Goal: Task Accomplishment & Management: Use online tool/utility

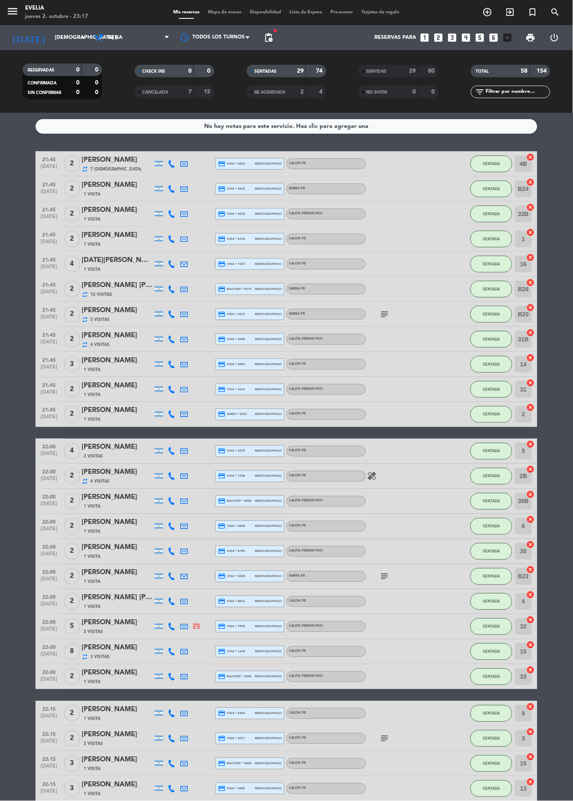
click at [232, 12] on span "Mapa de mesas" at bounding box center [225, 12] width 42 height 5
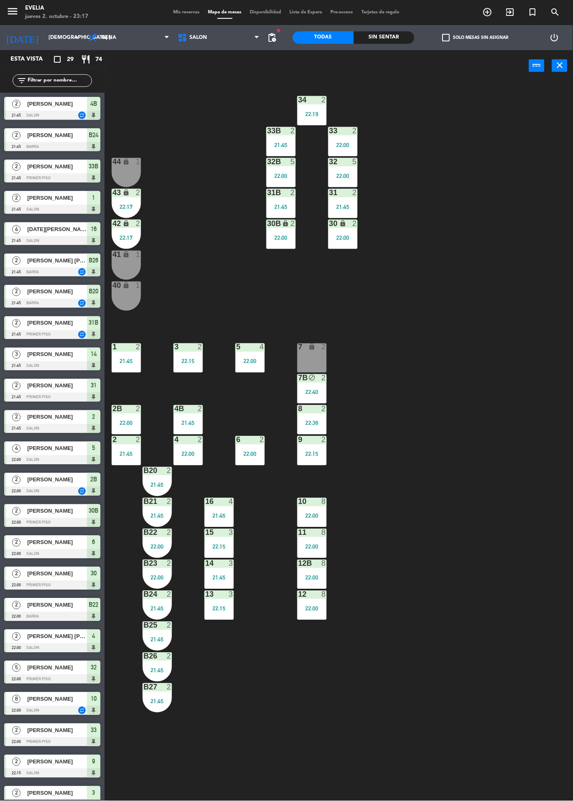
click at [275, 138] on div "33B 2 21:45" at bounding box center [280, 141] width 29 height 29
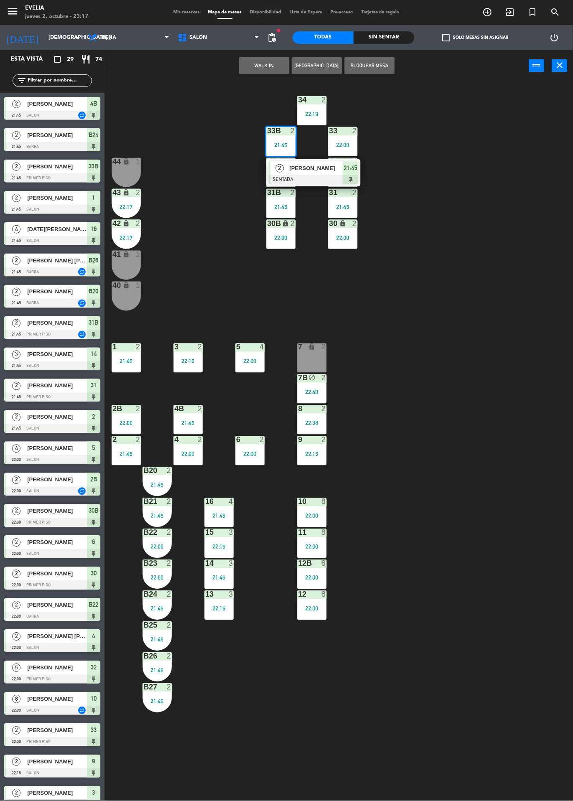
click at [336, 176] on div at bounding box center [313, 179] width 90 height 9
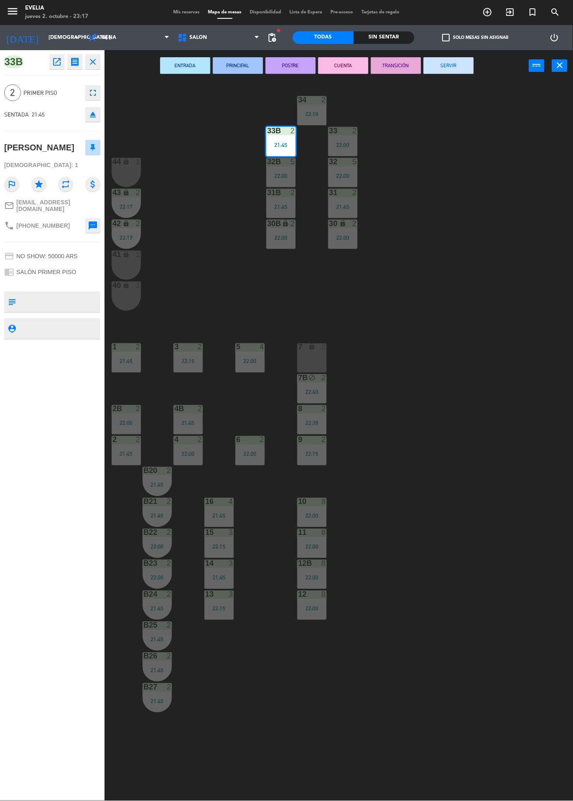
click at [458, 65] on button "SERVIR" at bounding box center [448, 65] width 50 height 17
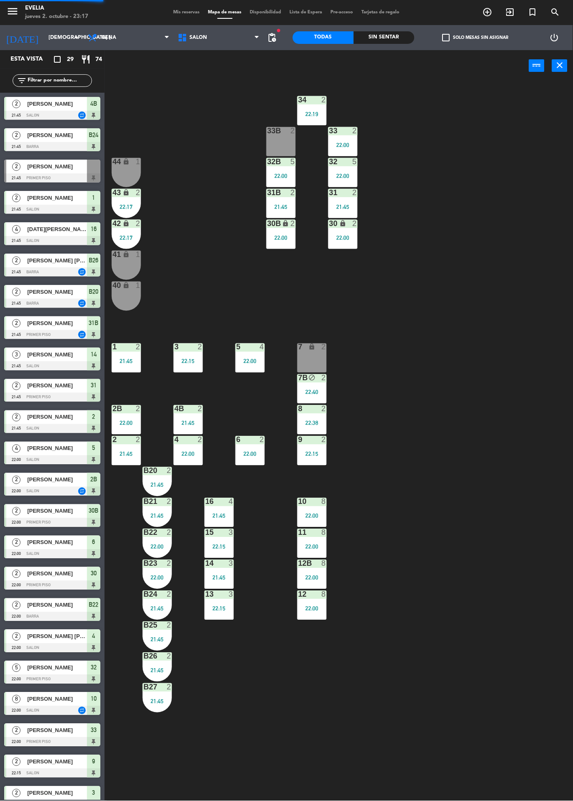
click at [306, 115] on div "22:19" at bounding box center [311, 114] width 29 height 6
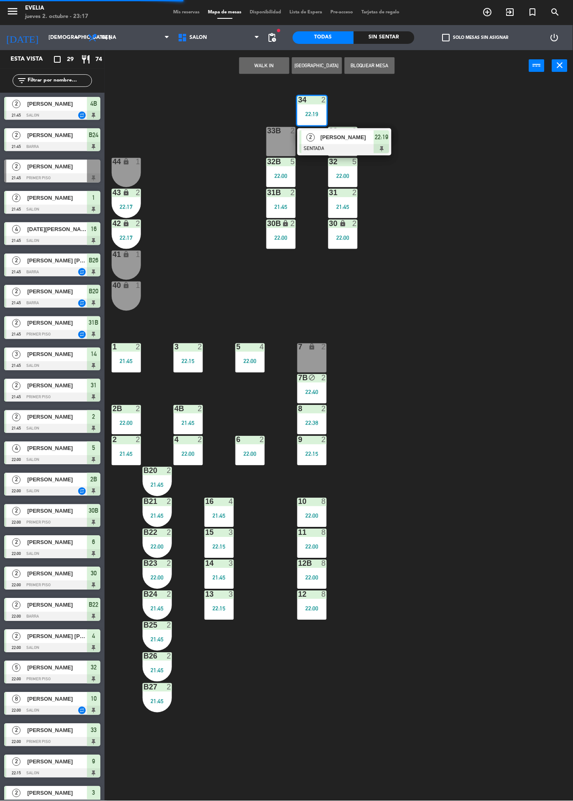
click at [376, 148] on div at bounding box center [344, 148] width 90 height 9
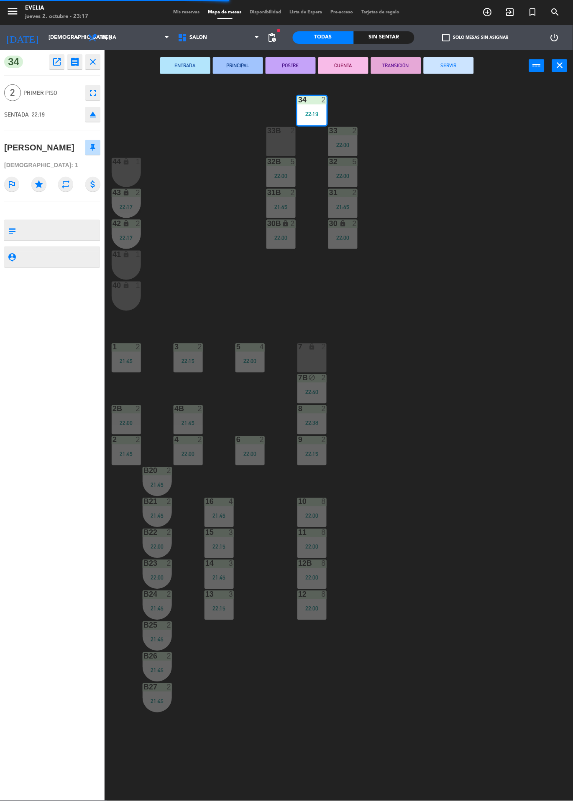
click at [458, 68] on button "SERVIR" at bounding box center [448, 65] width 50 height 17
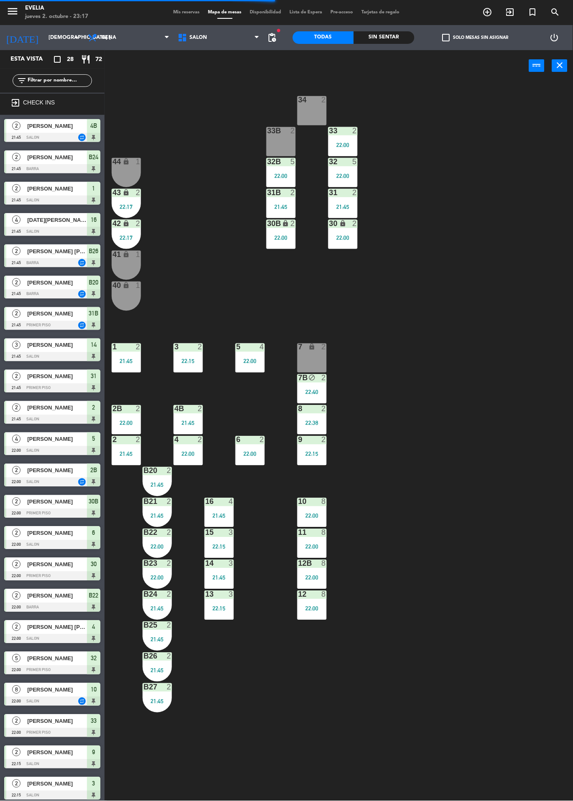
click at [340, 137] on div "33 2 22:00" at bounding box center [342, 141] width 29 height 29
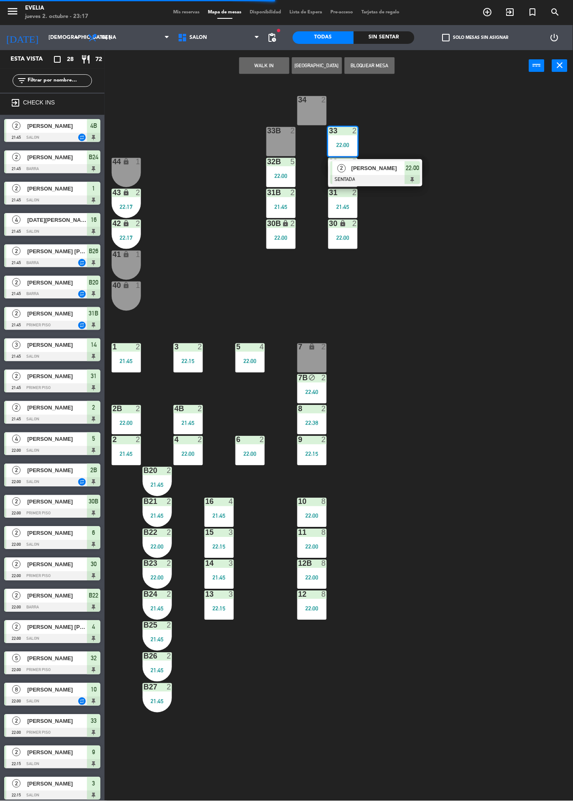
scroll to position [192, 0]
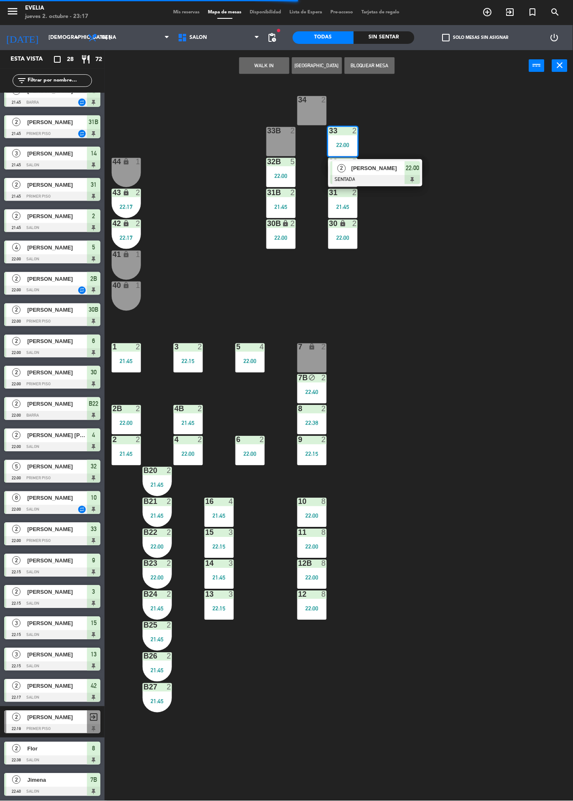
click at [373, 178] on div at bounding box center [375, 179] width 90 height 9
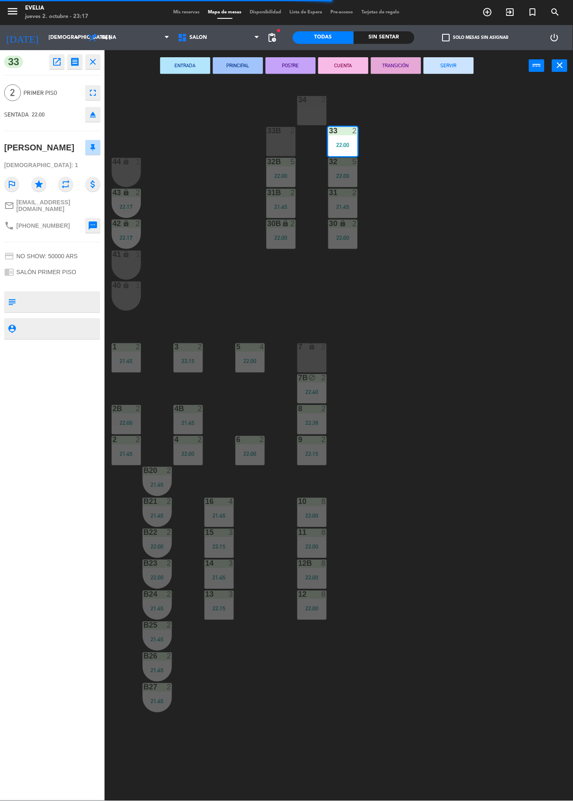
click at [463, 64] on button "SERVIR" at bounding box center [448, 65] width 50 height 17
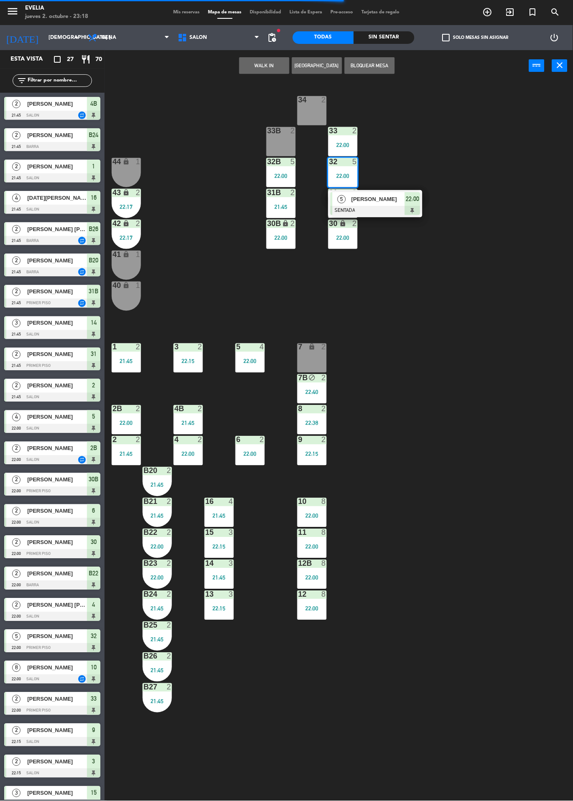
scroll to position [49, 0]
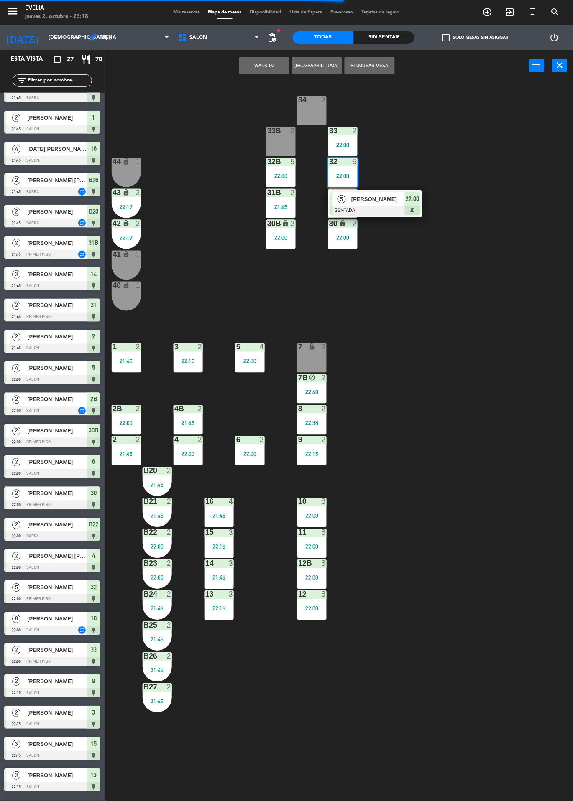
click at [382, 205] on div "[PERSON_NAME]" at bounding box center [377, 199] width 54 height 14
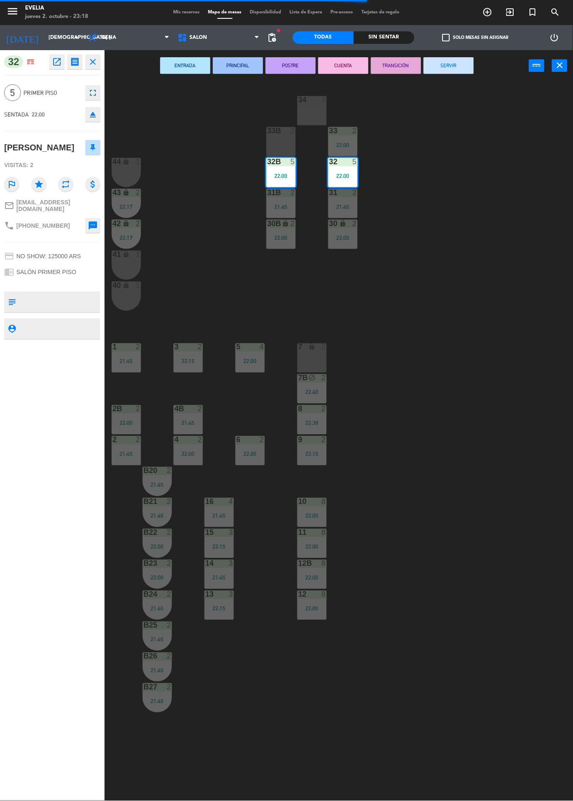
click at [453, 66] on button "SERVIR" at bounding box center [448, 65] width 50 height 17
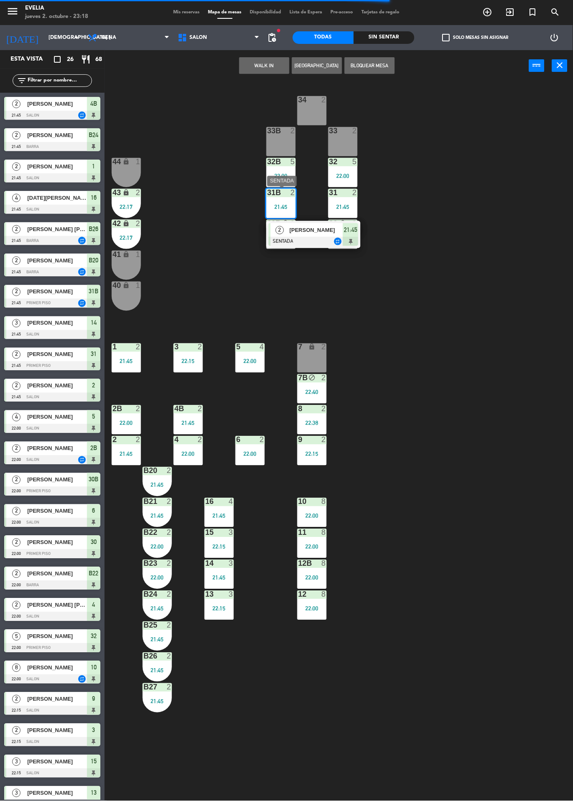
scroll to position [6, 0]
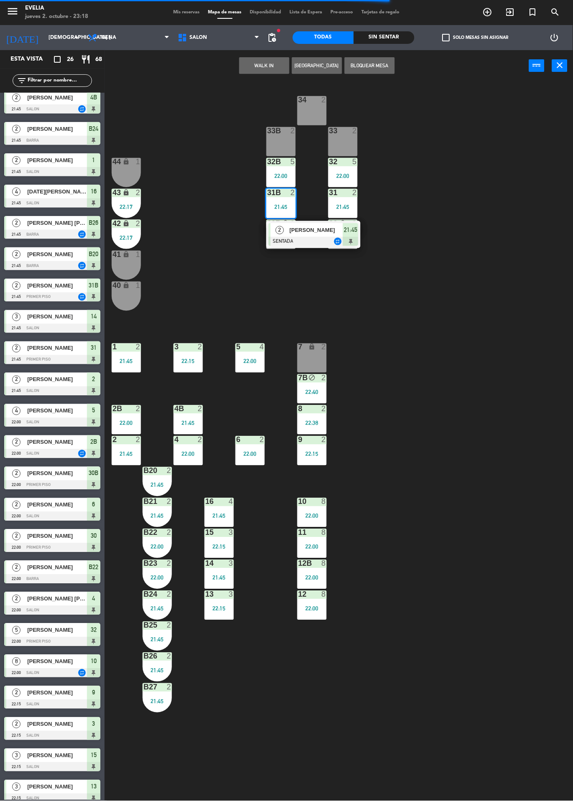
click at [339, 238] on div at bounding box center [313, 241] width 90 height 9
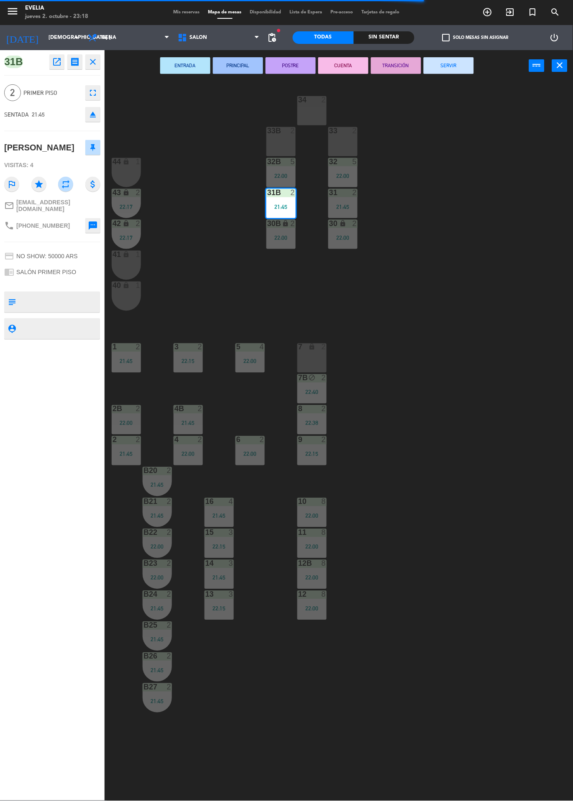
click at [464, 66] on button "SERVIR" at bounding box center [448, 65] width 50 height 17
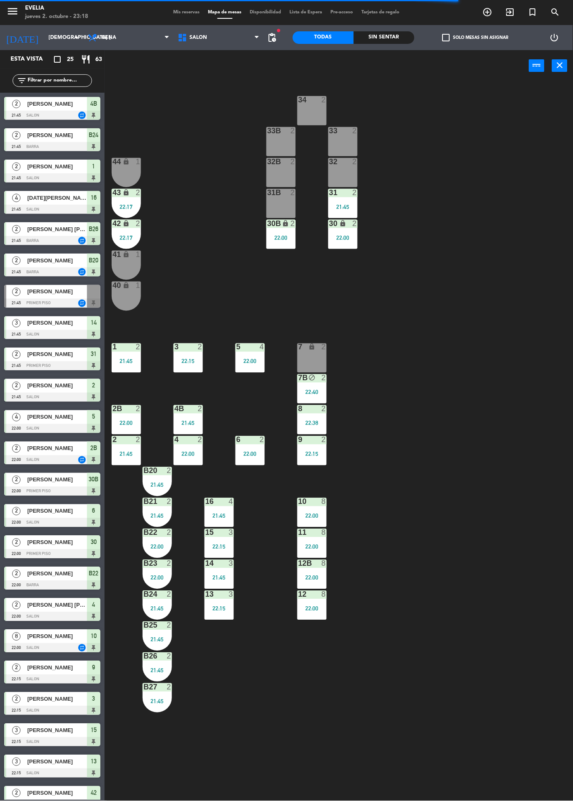
click at [346, 207] on div "21:45" at bounding box center [342, 207] width 29 height 6
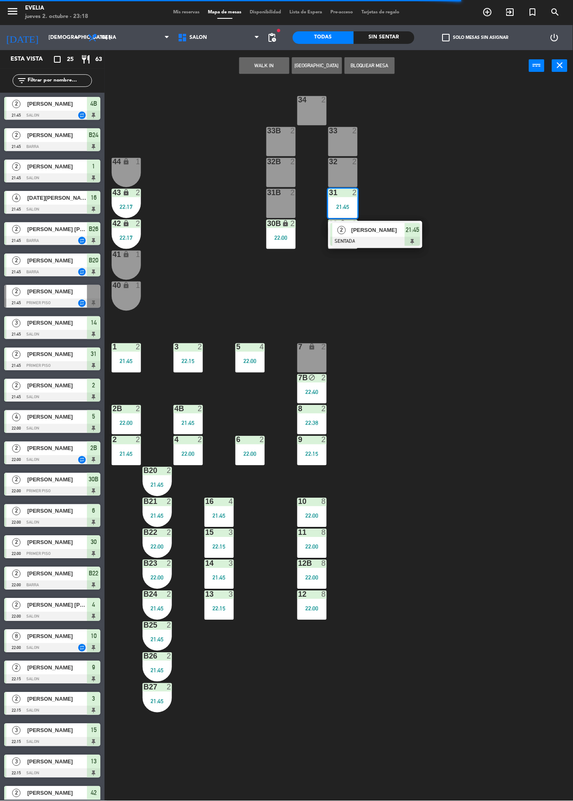
click at [382, 238] on div at bounding box center [375, 241] width 90 height 9
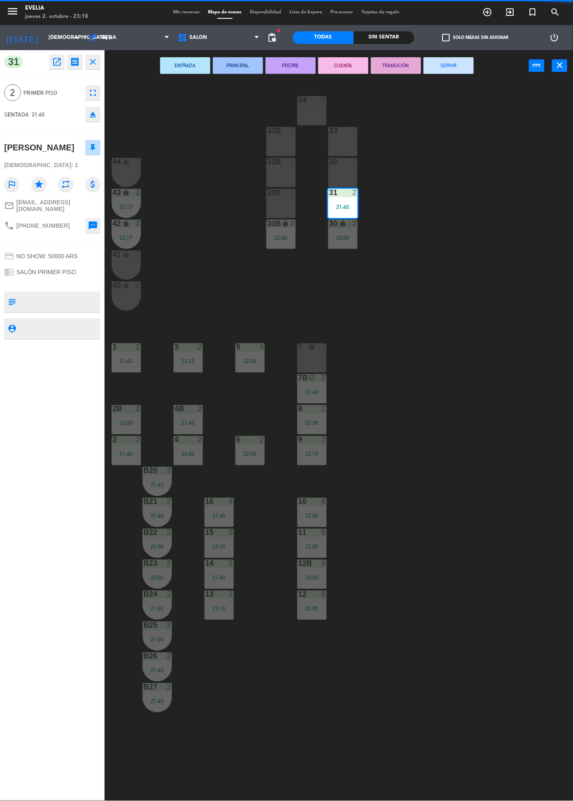
click at [458, 63] on button "SERVIR" at bounding box center [448, 65] width 50 height 17
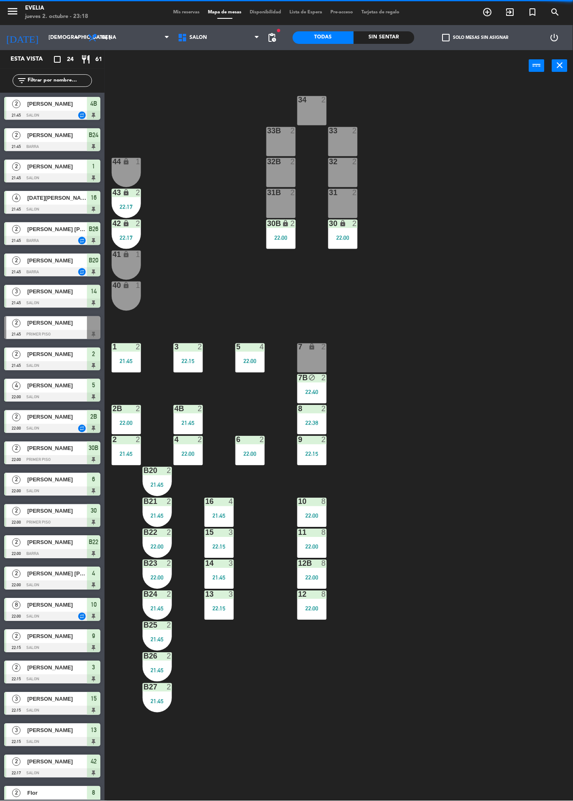
click at [349, 234] on div "22:00" at bounding box center [342, 237] width 29 height 6
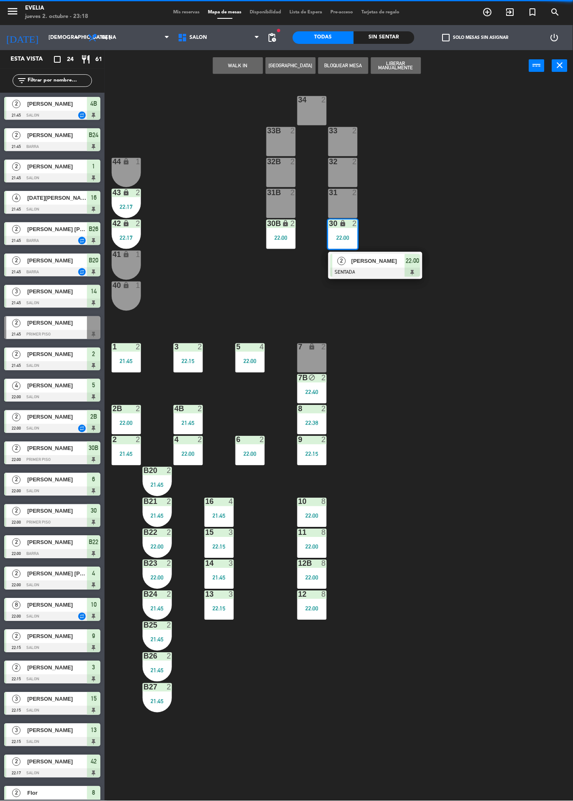
click at [376, 267] on div "[PERSON_NAME]" at bounding box center [377, 261] width 54 height 14
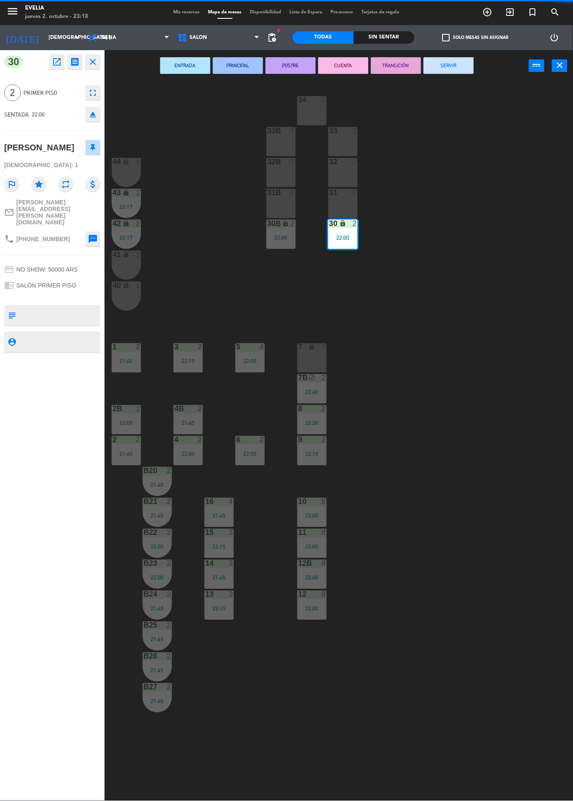
click at [453, 71] on button "SERVIR" at bounding box center [448, 65] width 50 height 17
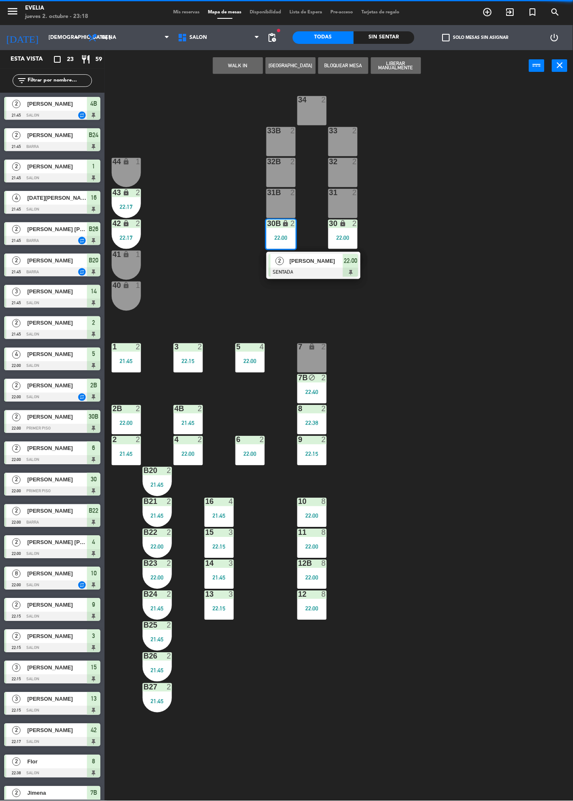
click at [344, 264] on span "22:00" at bounding box center [350, 261] width 13 height 10
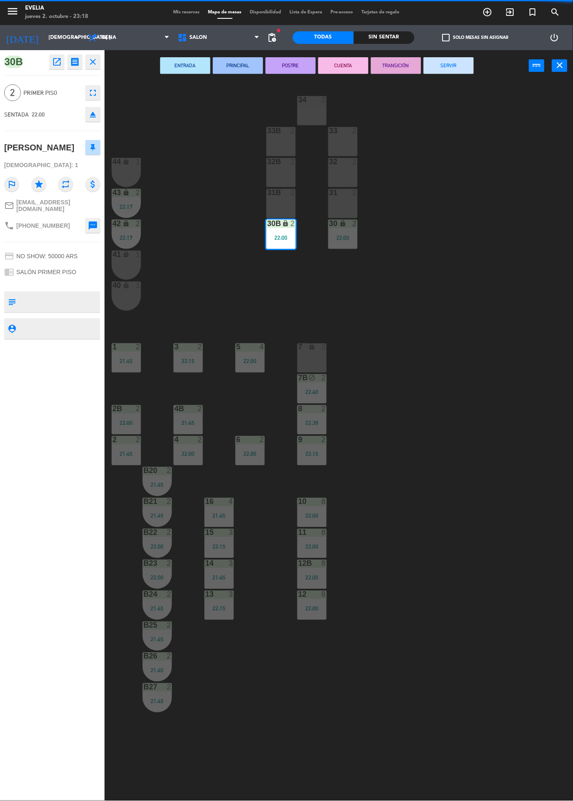
click at [456, 68] on button "SERVIR" at bounding box center [448, 65] width 50 height 17
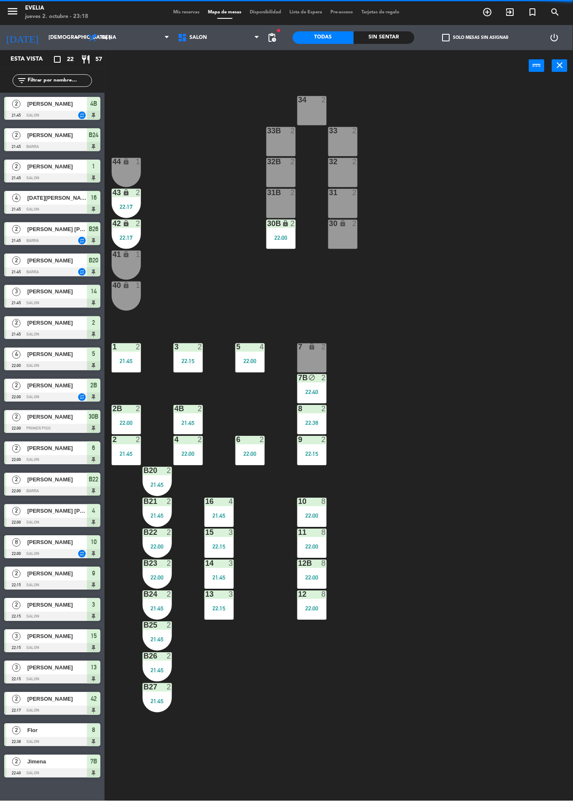
click at [132, 208] on div "22:17" at bounding box center [126, 207] width 29 height 6
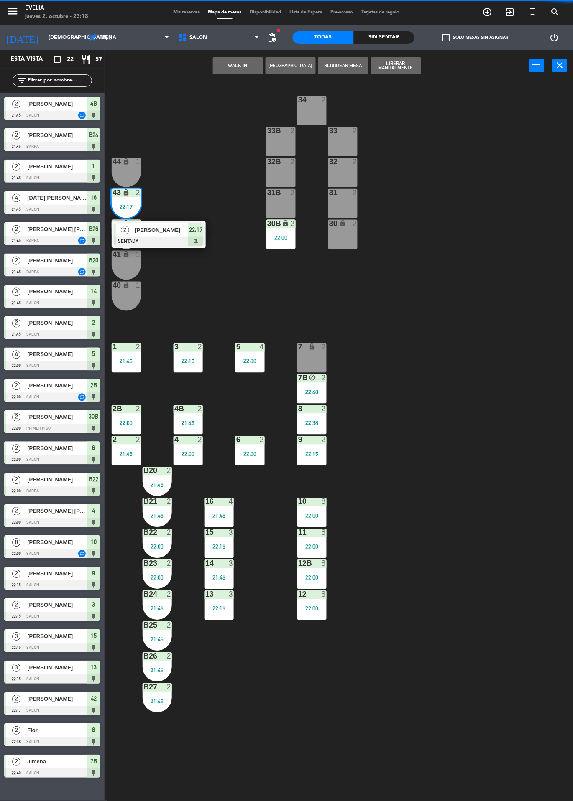
click at [180, 242] on div at bounding box center [159, 241] width 90 height 9
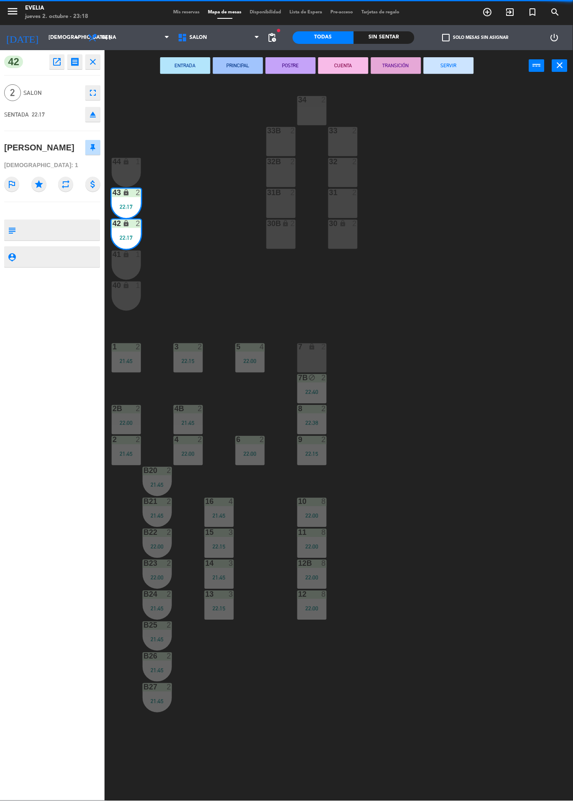
click at [464, 69] on button "SERVIR" at bounding box center [448, 65] width 50 height 17
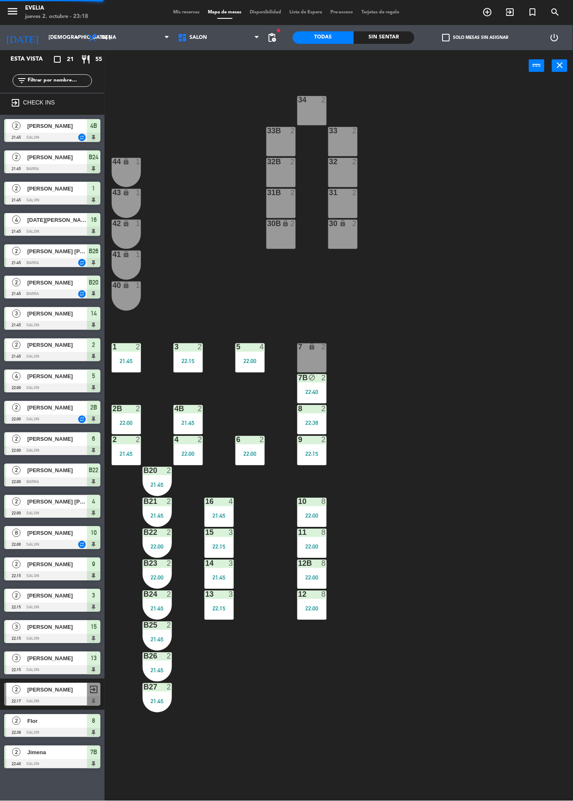
scroll to position [0, 0]
click at [312, 377] on icon "block" at bounding box center [311, 377] width 7 height 7
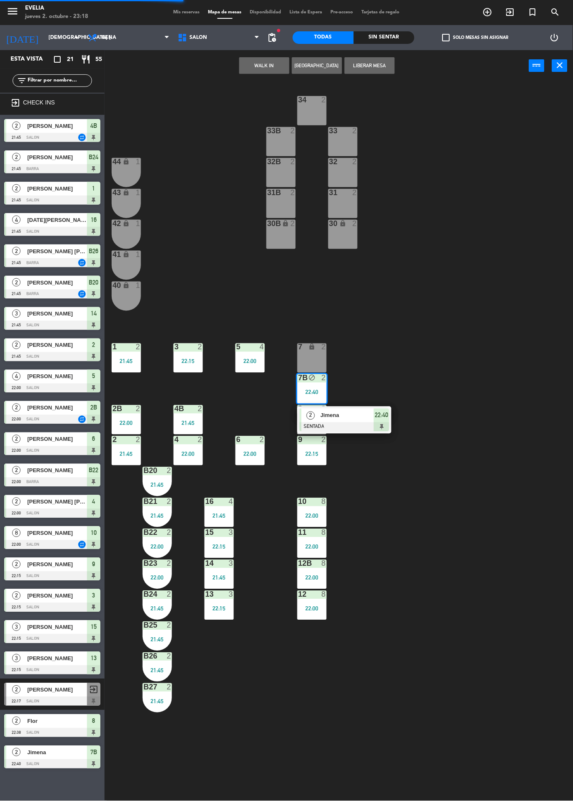
click at [348, 407] on div "2 [PERSON_NAME] SENTADA 22:40" at bounding box center [344, 420] width 94 height 27
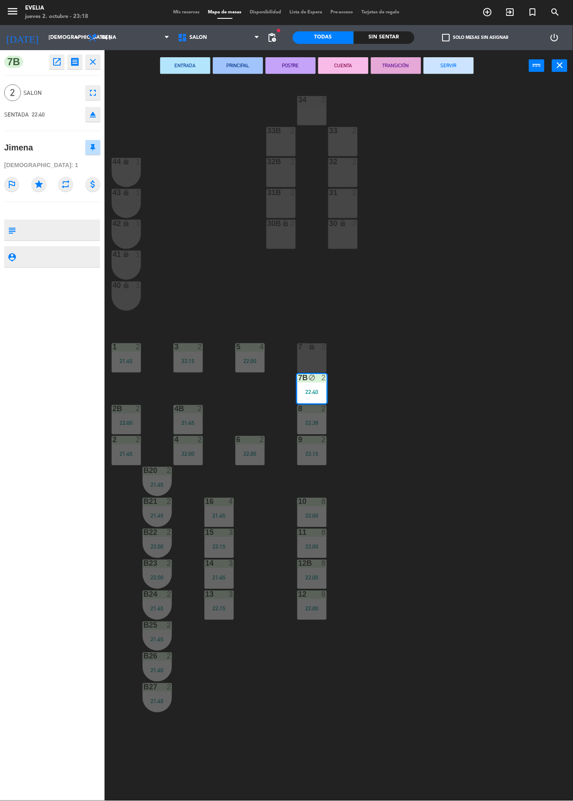
click at [455, 71] on button "SERVIR" at bounding box center [448, 65] width 50 height 17
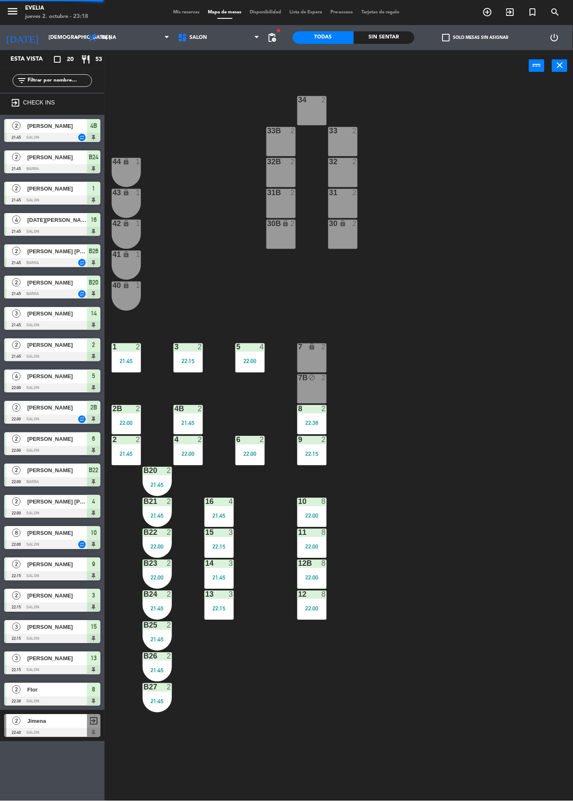
click at [317, 419] on div "8 2 22:38" at bounding box center [311, 419] width 29 height 29
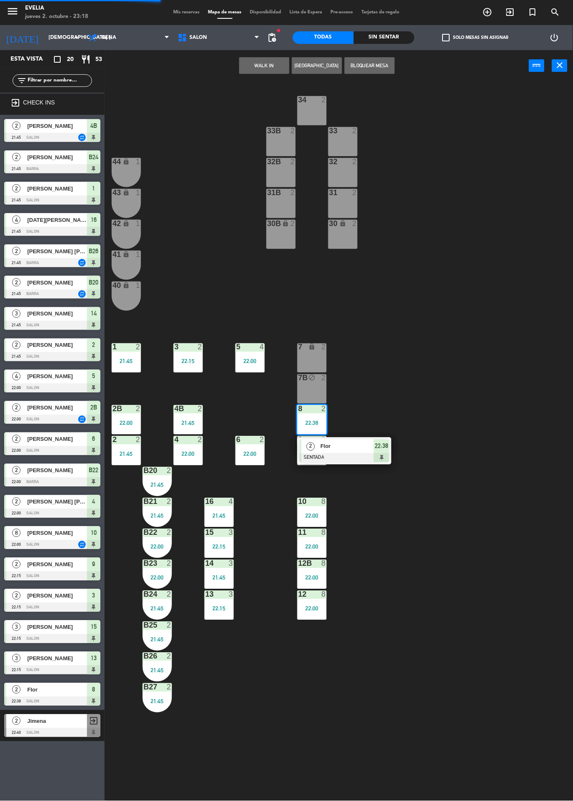
click at [353, 453] on div "Flor" at bounding box center [346, 447] width 54 height 14
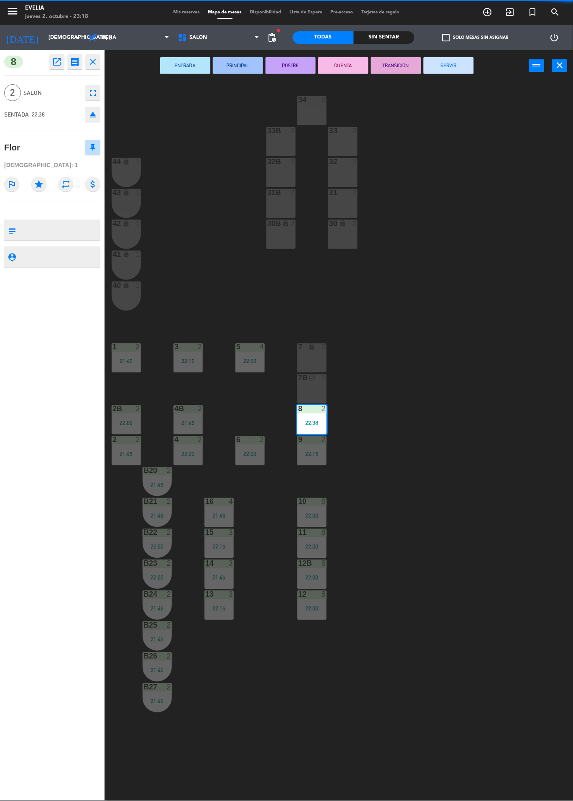
click at [458, 69] on button "SERVIR" at bounding box center [448, 65] width 50 height 17
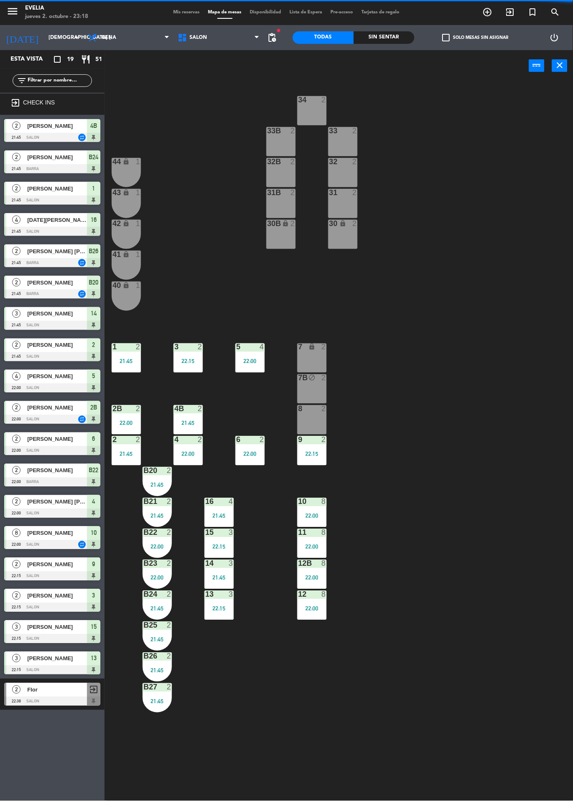
click at [316, 454] on div "22:15" at bounding box center [311, 454] width 29 height 6
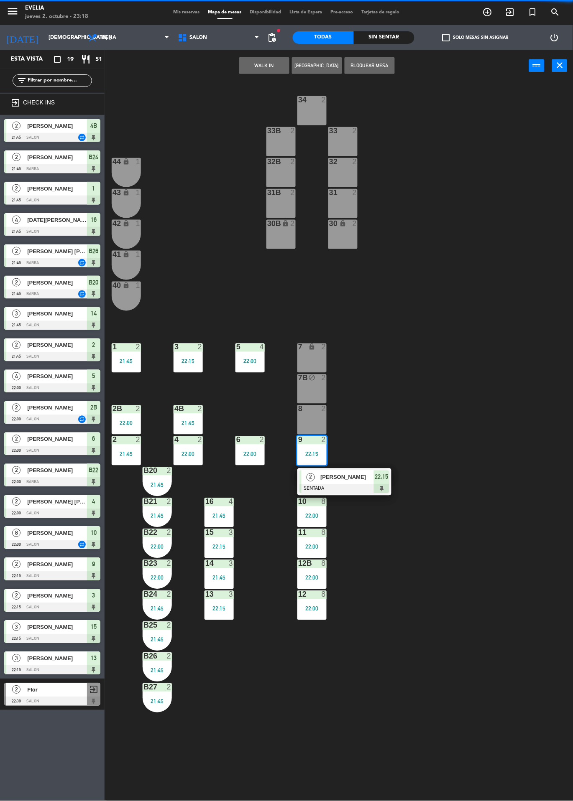
click at [354, 480] on span "[PERSON_NAME]" at bounding box center [346, 477] width 53 height 9
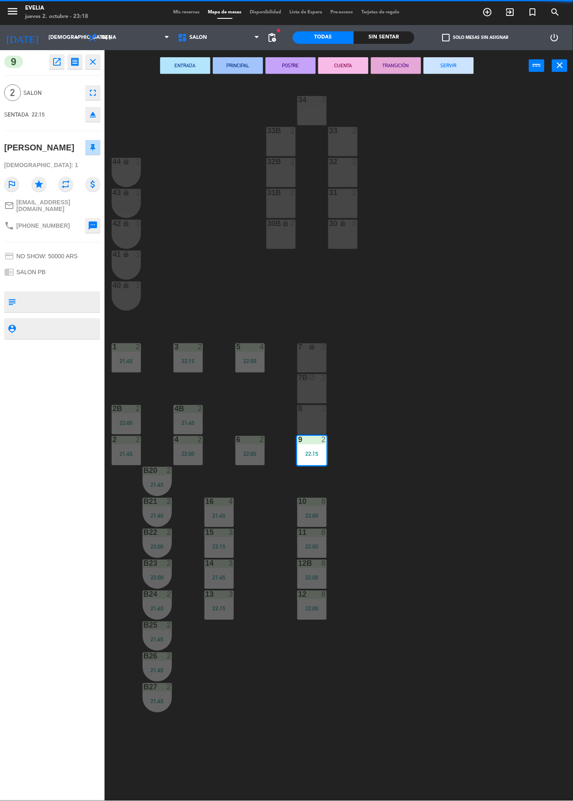
click at [460, 67] on button "SERVIR" at bounding box center [448, 65] width 50 height 17
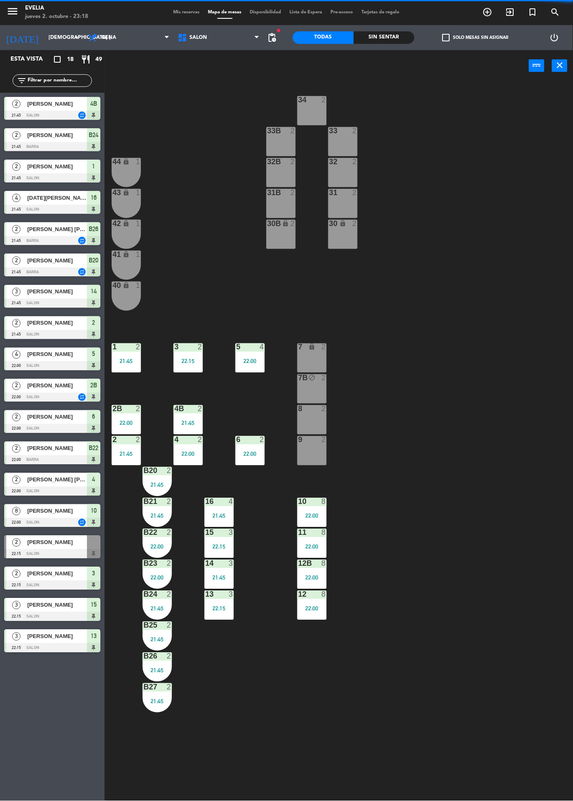
click at [250, 453] on div "22:00" at bounding box center [249, 454] width 29 height 6
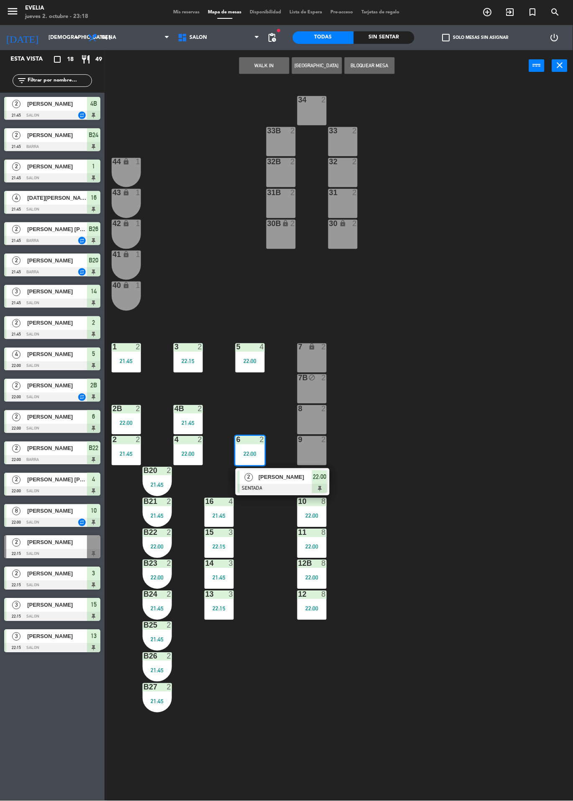
click at [302, 489] on div at bounding box center [282, 488] width 90 height 9
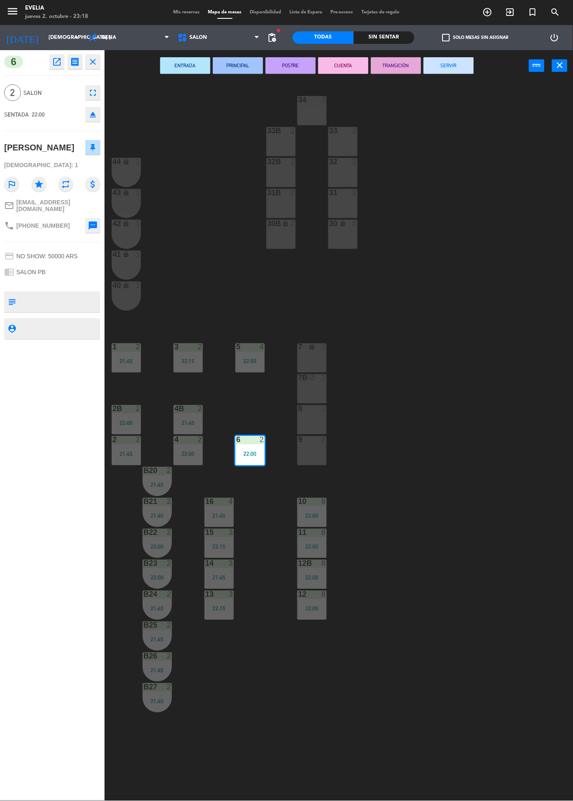
click at [456, 70] on button "SERVIR" at bounding box center [448, 65] width 50 height 17
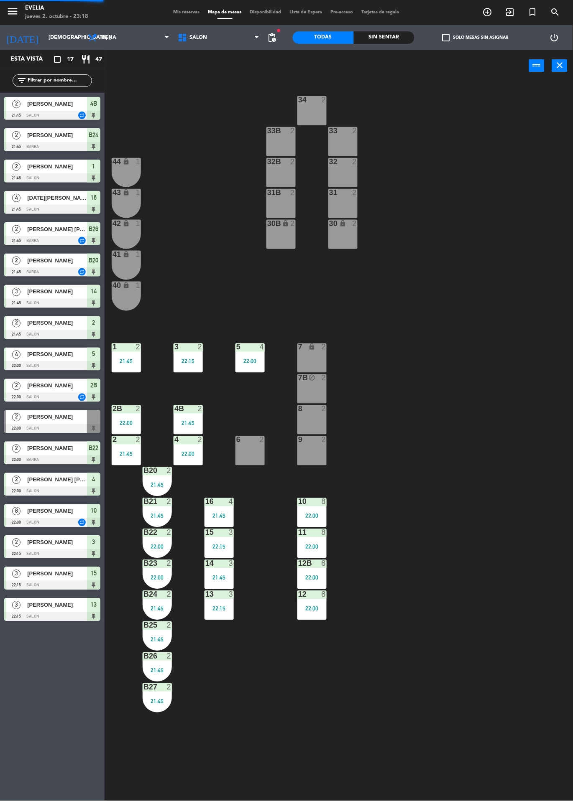
click at [253, 361] on div "22:00" at bounding box center [249, 362] width 29 height 6
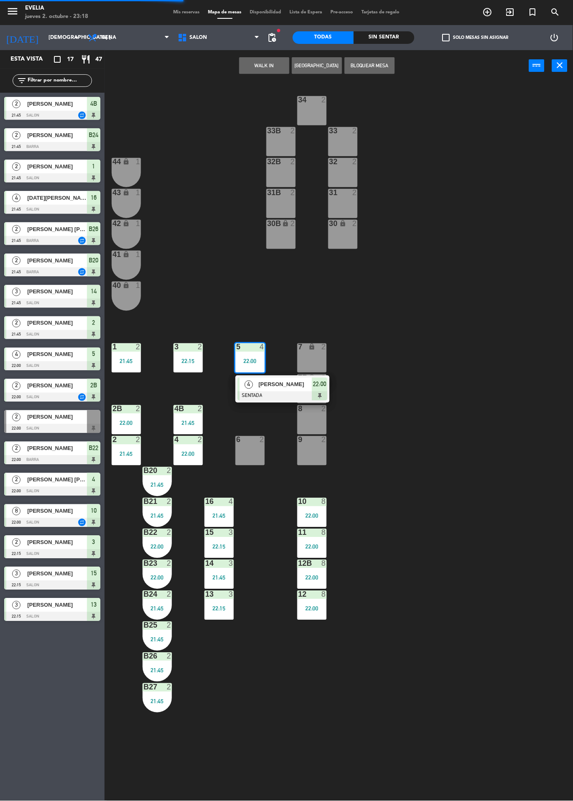
click at [303, 393] on div at bounding box center [282, 396] width 90 height 9
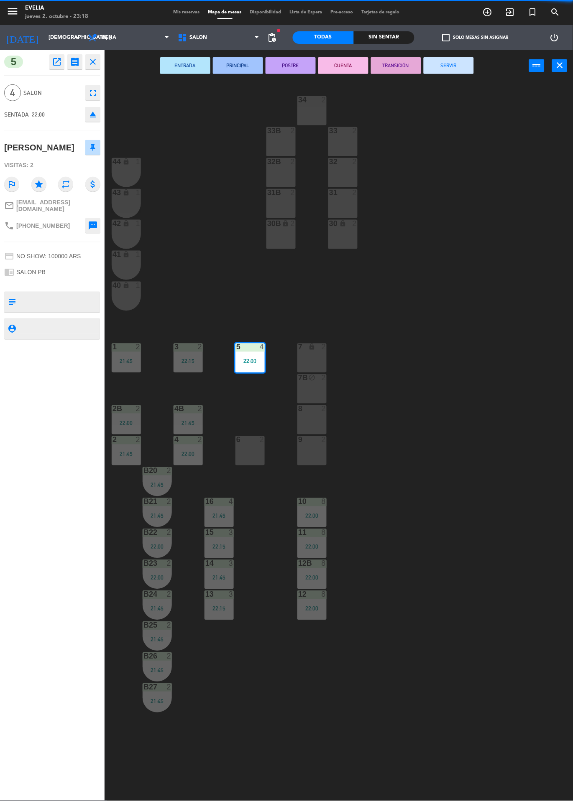
click at [463, 65] on button "SERVIR" at bounding box center [448, 65] width 50 height 17
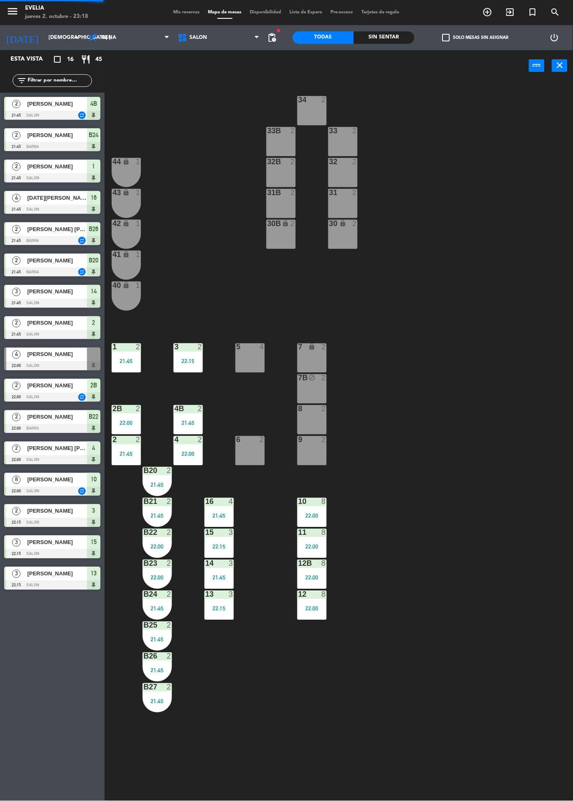
click at [183, 360] on div "22:15" at bounding box center [187, 362] width 29 height 6
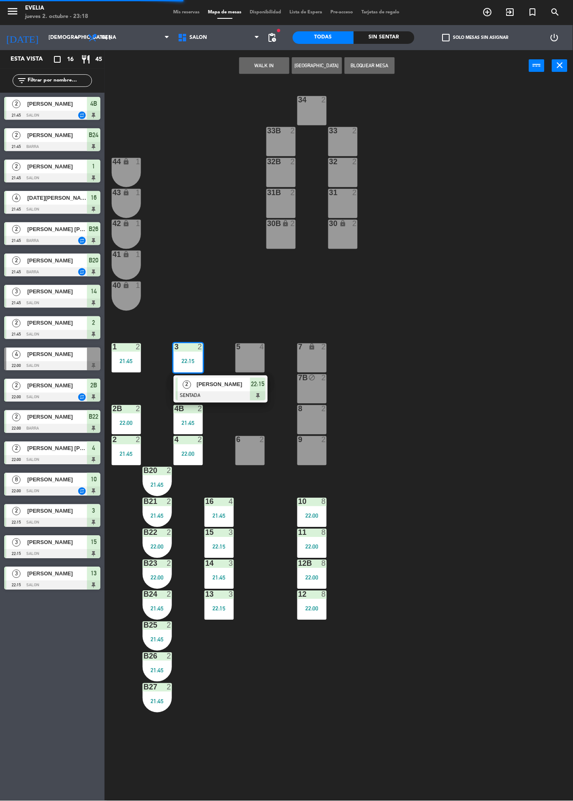
click at [245, 393] on div at bounding box center [221, 396] width 90 height 9
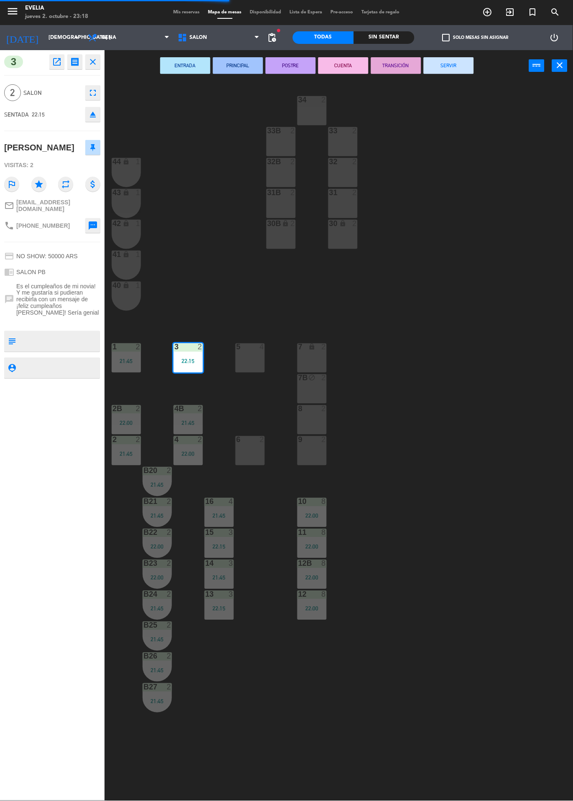
click at [447, 65] on button "SERVIR" at bounding box center [448, 65] width 50 height 17
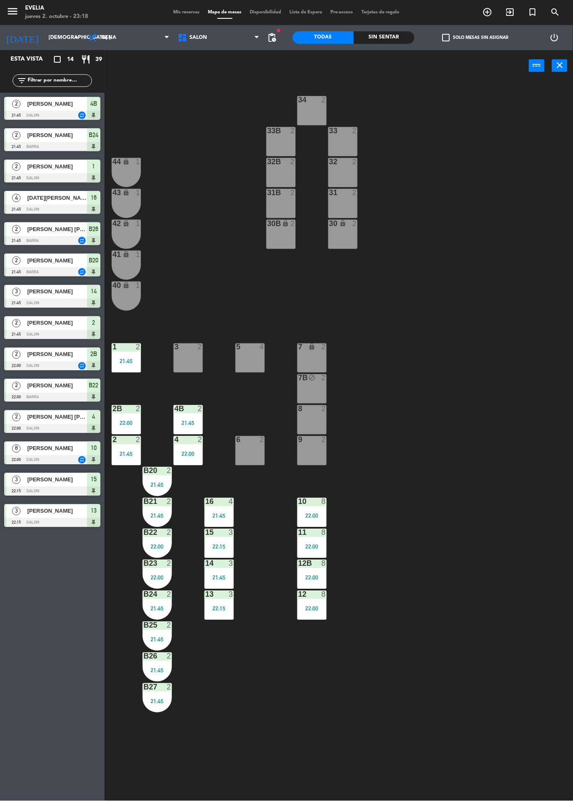
click at [192, 369] on div "3 2" at bounding box center [187, 358] width 29 height 29
click at [196, 423] on div "21:45" at bounding box center [187, 423] width 29 height 6
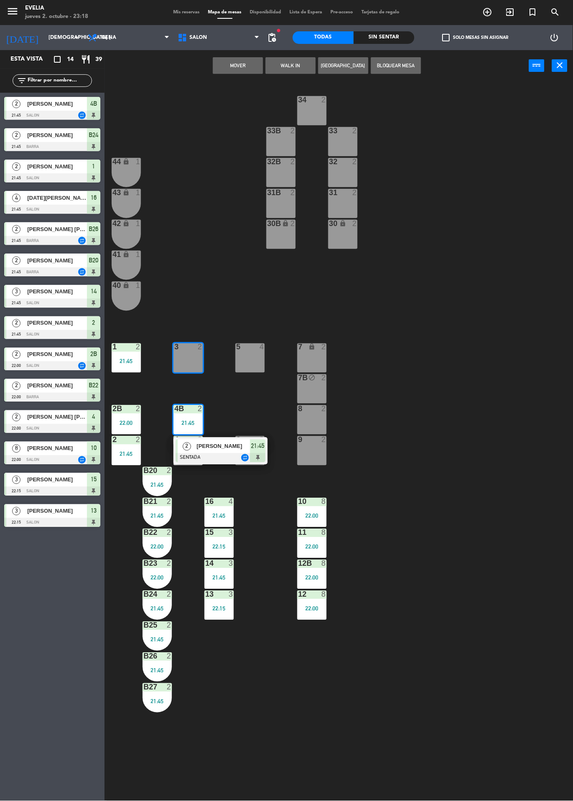
click at [236, 451] on span "[PERSON_NAME]" at bounding box center [222, 446] width 53 height 9
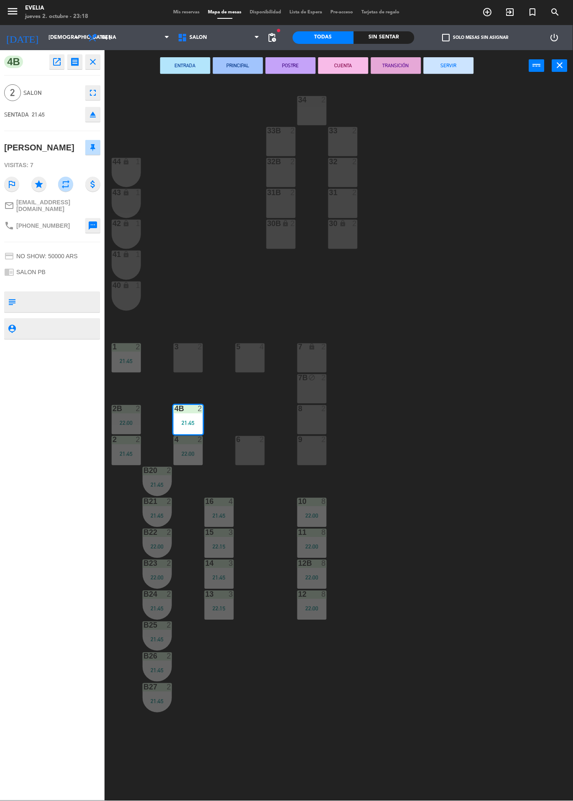
click at [447, 65] on button "SERVIR" at bounding box center [448, 65] width 50 height 17
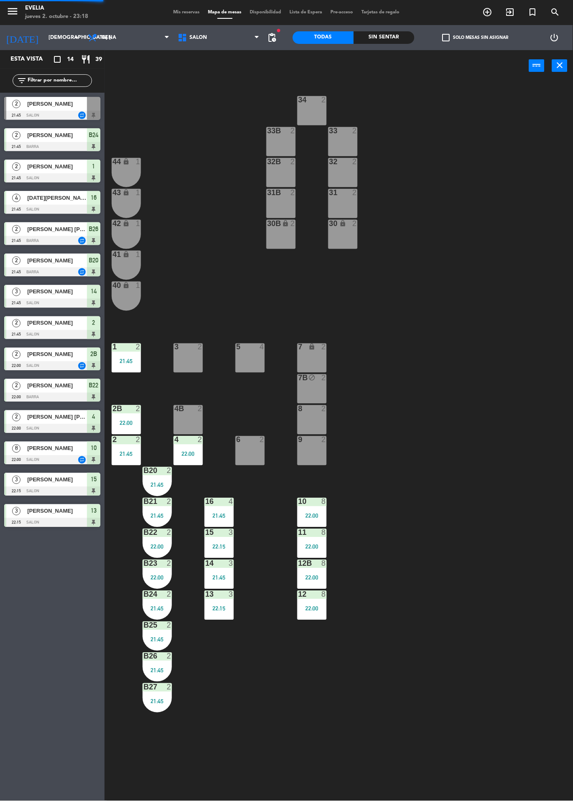
click at [191, 449] on div "4 2 22:00" at bounding box center [187, 450] width 29 height 29
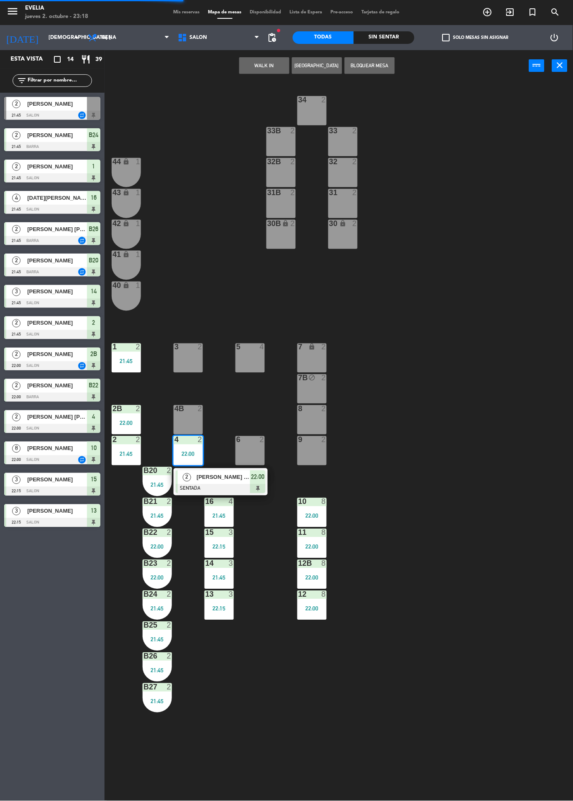
click at [233, 484] on div at bounding box center [221, 488] width 90 height 9
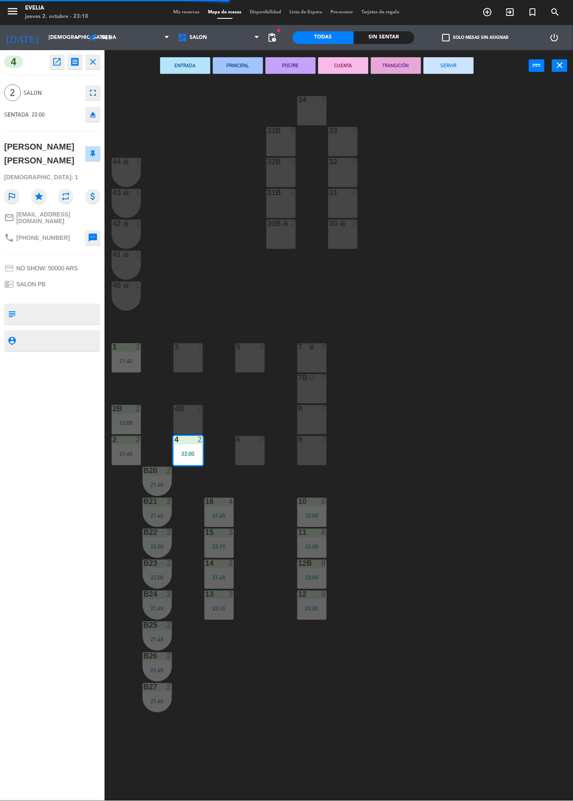
click at [453, 69] on button "SERVIR" at bounding box center [448, 65] width 50 height 17
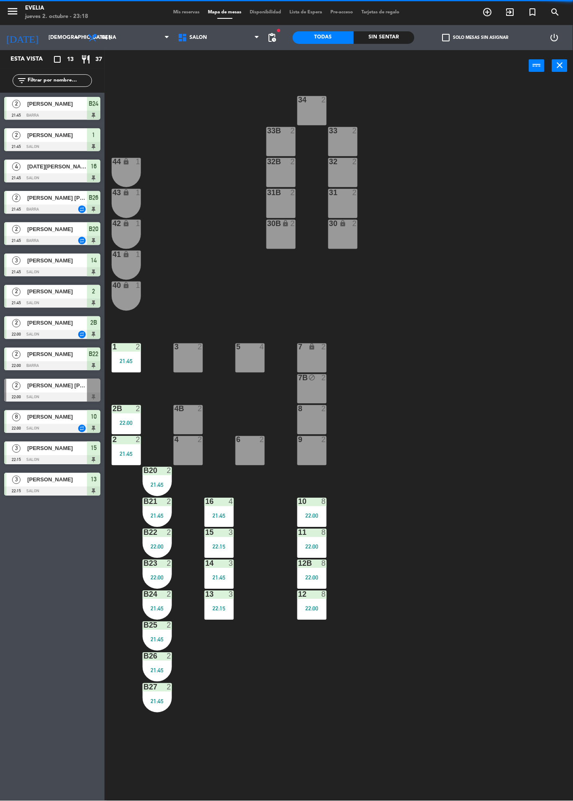
click at [138, 420] on div "22:00" at bounding box center [126, 423] width 29 height 6
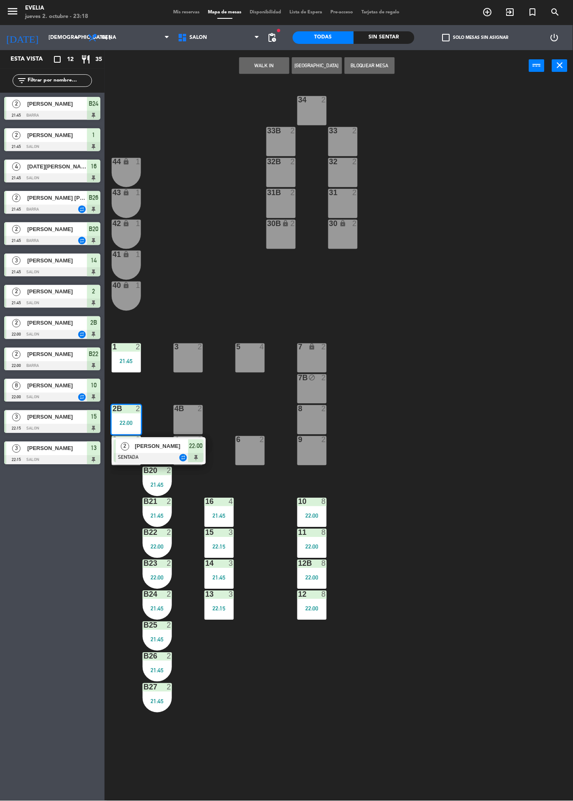
click at [198, 449] on span "22:00" at bounding box center [195, 446] width 13 height 10
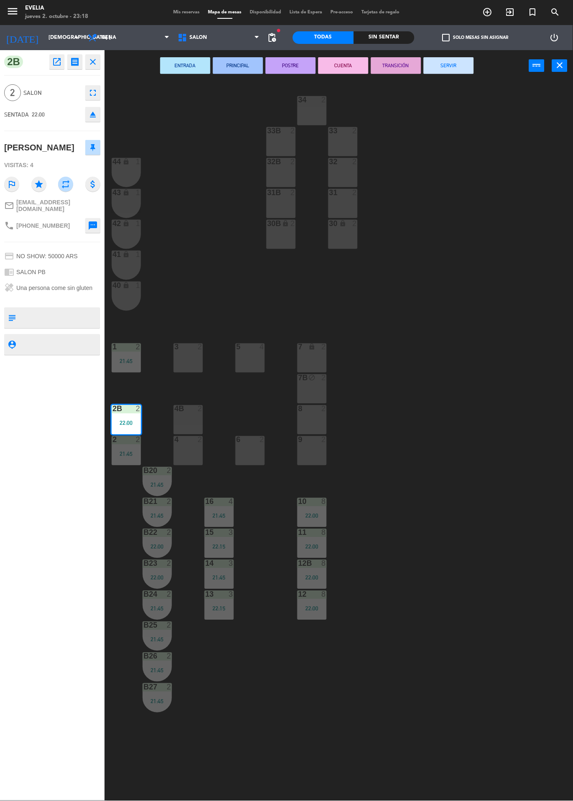
click at [469, 68] on button "SERVIR" at bounding box center [448, 65] width 50 height 17
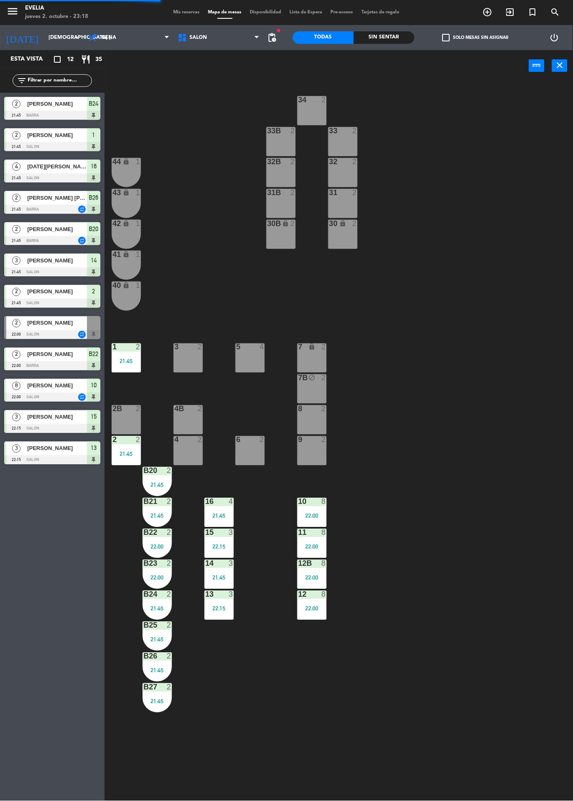
click at [128, 370] on div "1 2 21:45" at bounding box center [126, 358] width 29 height 29
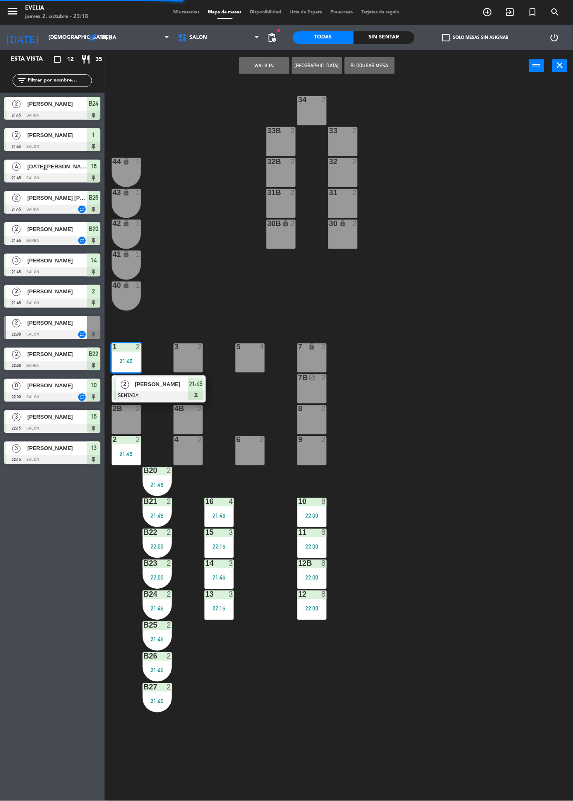
click at [185, 392] on div at bounding box center [159, 396] width 90 height 9
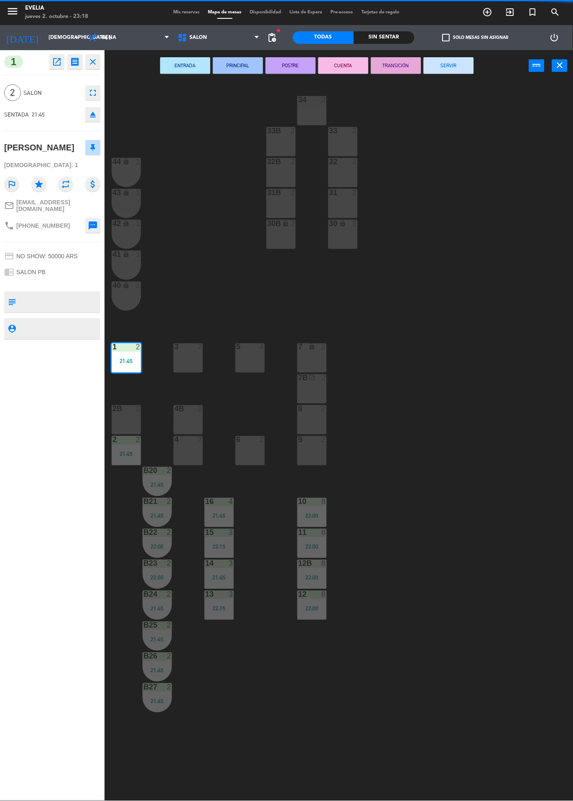
click at [445, 72] on button "SERVIR" at bounding box center [448, 65] width 50 height 17
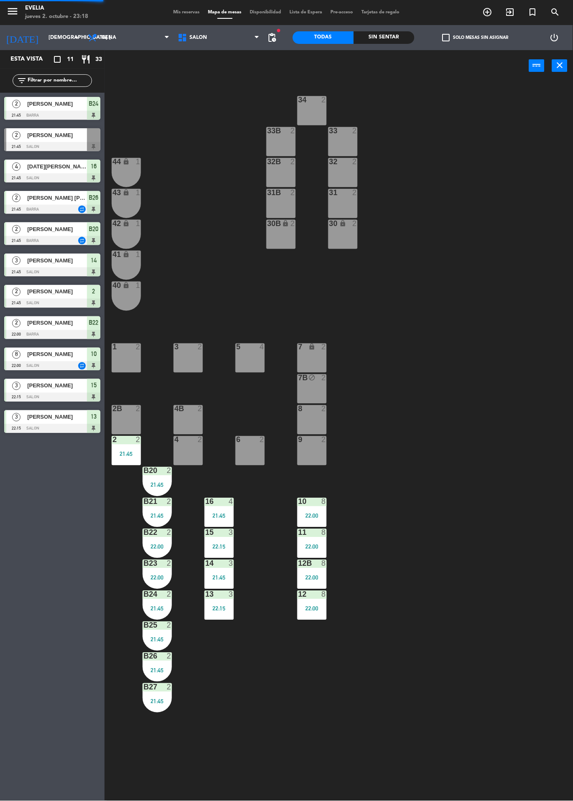
click at [130, 451] on div "21:45" at bounding box center [126, 454] width 29 height 6
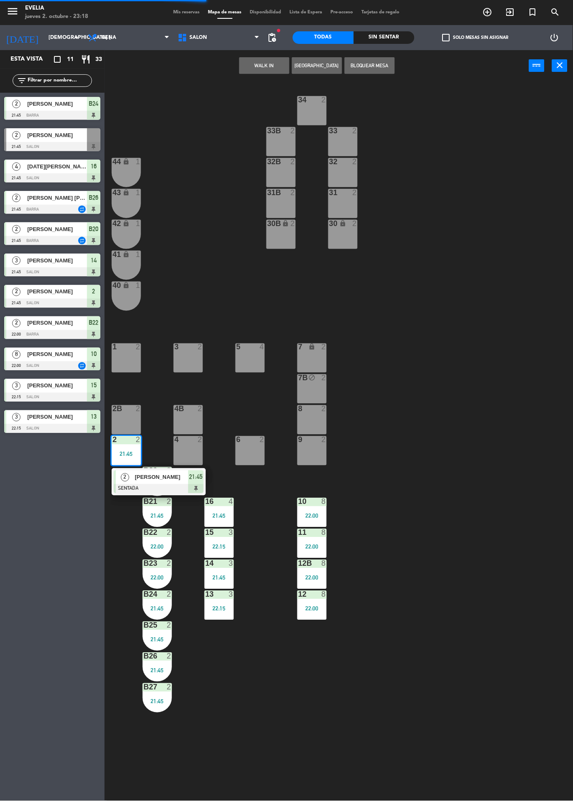
click at [175, 477] on span "[PERSON_NAME]" at bounding box center [161, 477] width 53 height 9
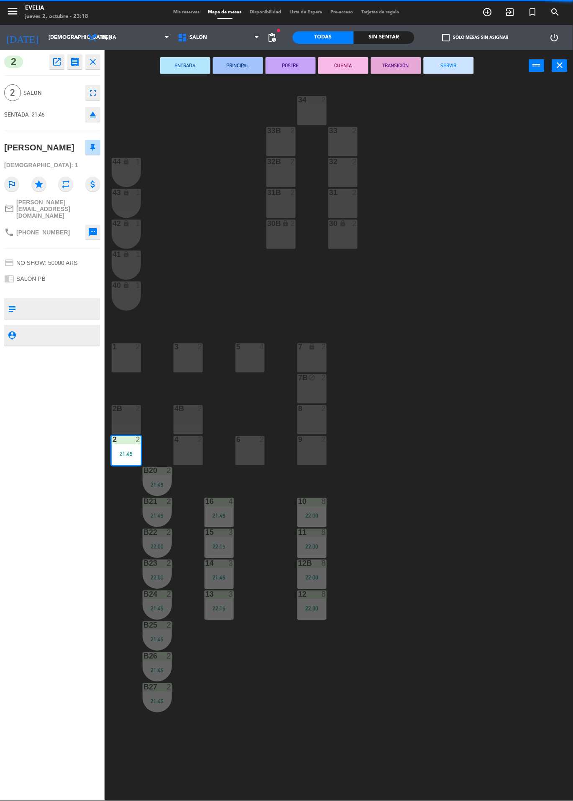
click at [469, 62] on button "SERVIR" at bounding box center [448, 65] width 50 height 17
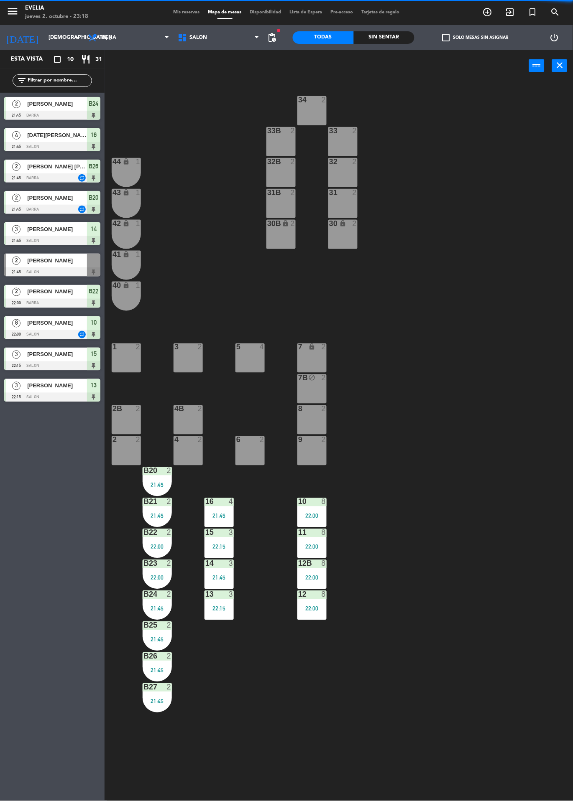
click at [157, 484] on div "21:45" at bounding box center [157, 485] width 29 height 6
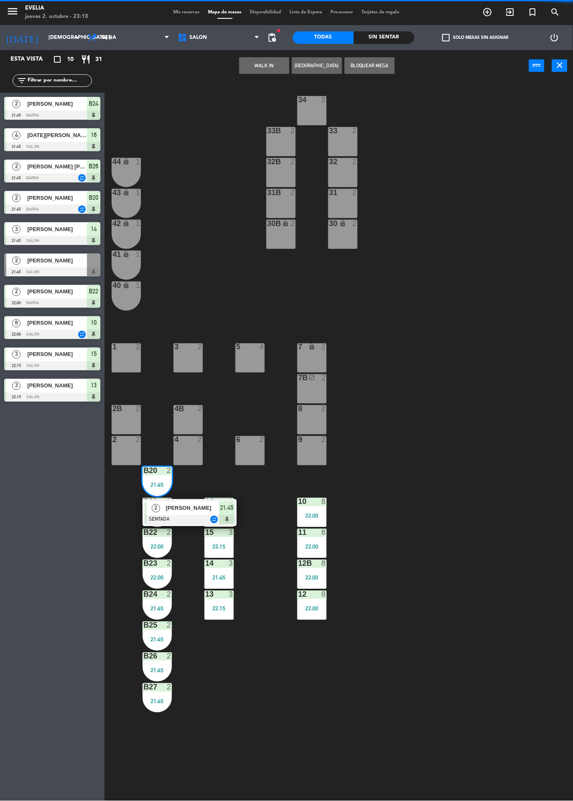
click at [196, 504] on span "[PERSON_NAME]" at bounding box center [191, 508] width 53 height 9
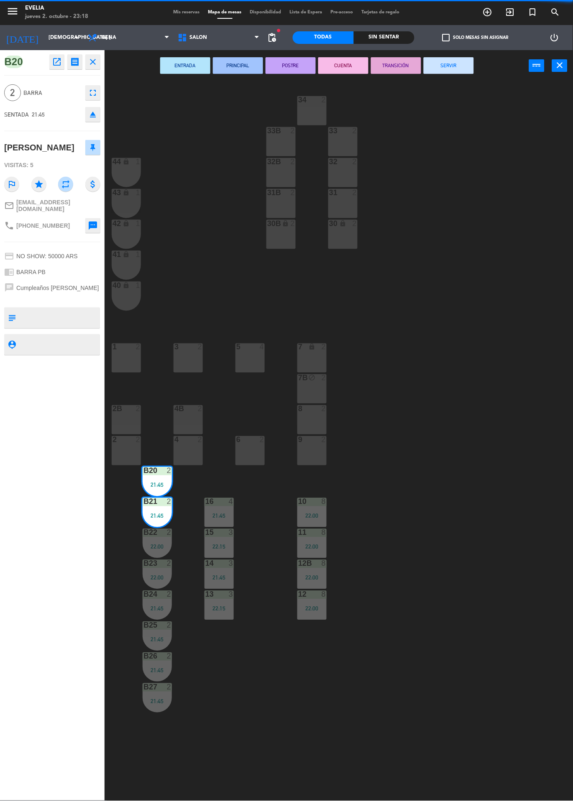
click at [453, 72] on button "SERVIR" at bounding box center [448, 65] width 50 height 17
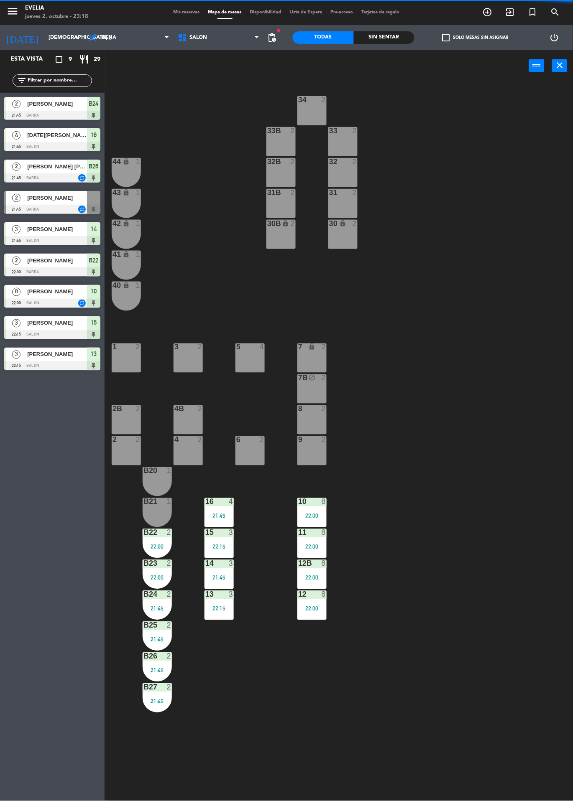
click at [161, 541] on div "B22 2 22:00" at bounding box center [157, 543] width 29 height 29
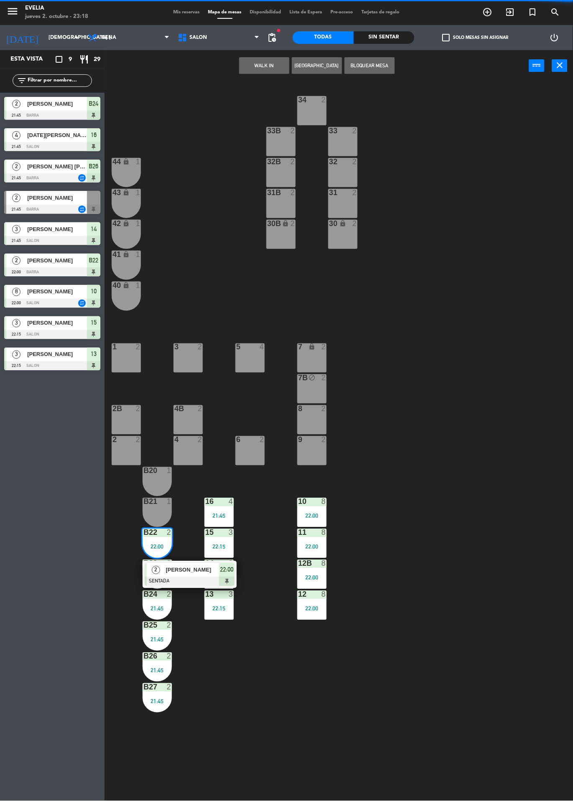
click at [205, 575] on div "[PERSON_NAME]" at bounding box center [192, 570] width 54 height 14
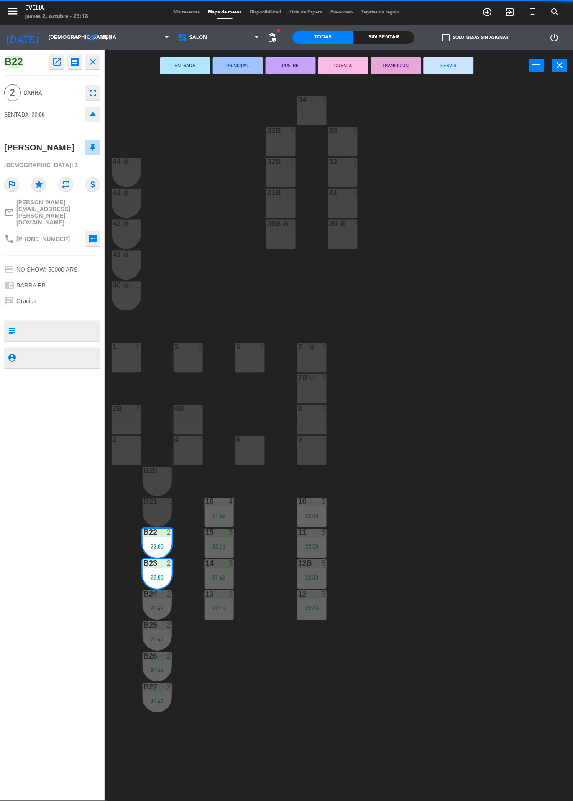
click at [448, 71] on button "SERVIR" at bounding box center [448, 65] width 50 height 17
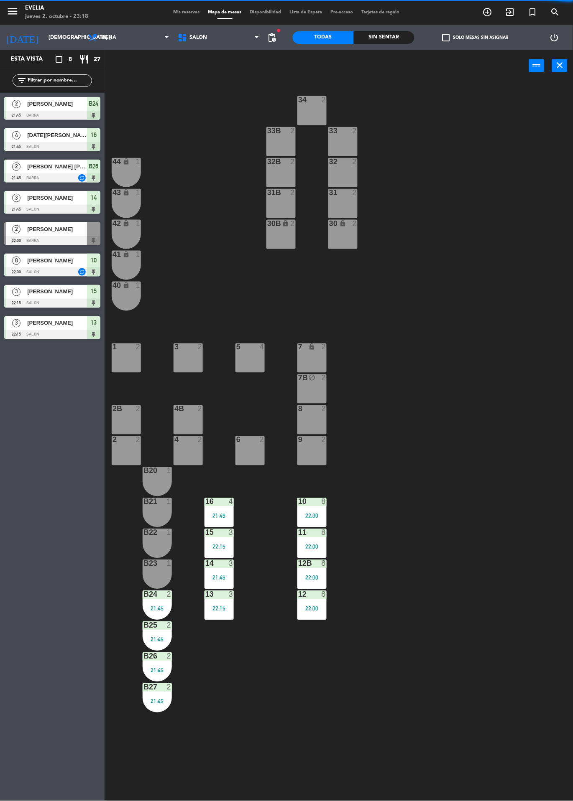
click at [159, 608] on div "21:45" at bounding box center [157, 609] width 29 height 6
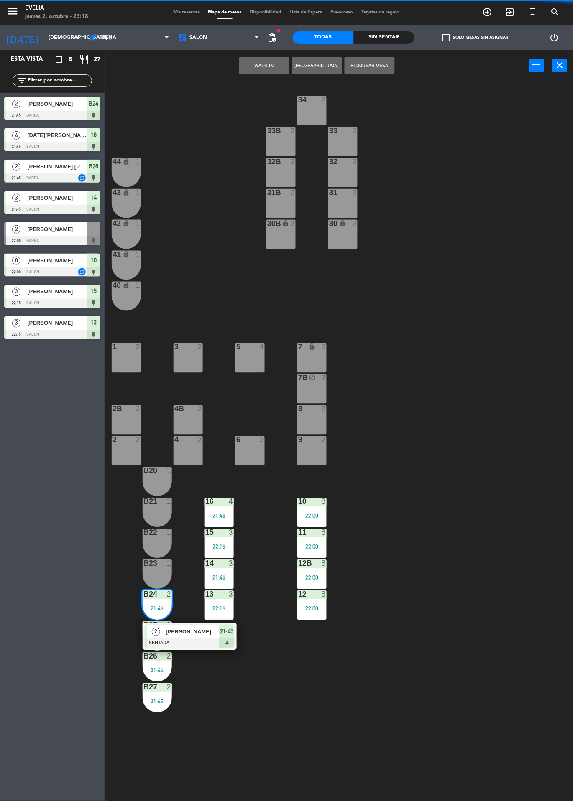
click at [193, 636] on span "[PERSON_NAME]" at bounding box center [191, 632] width 53 height 9
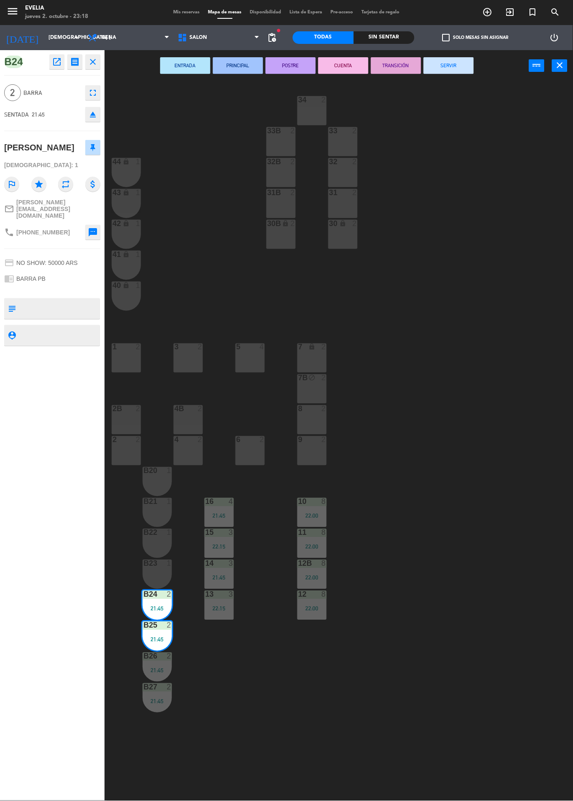
click at [454, 71] on button "SERVIR" at bounding box center [448, 65] width 50 height 17
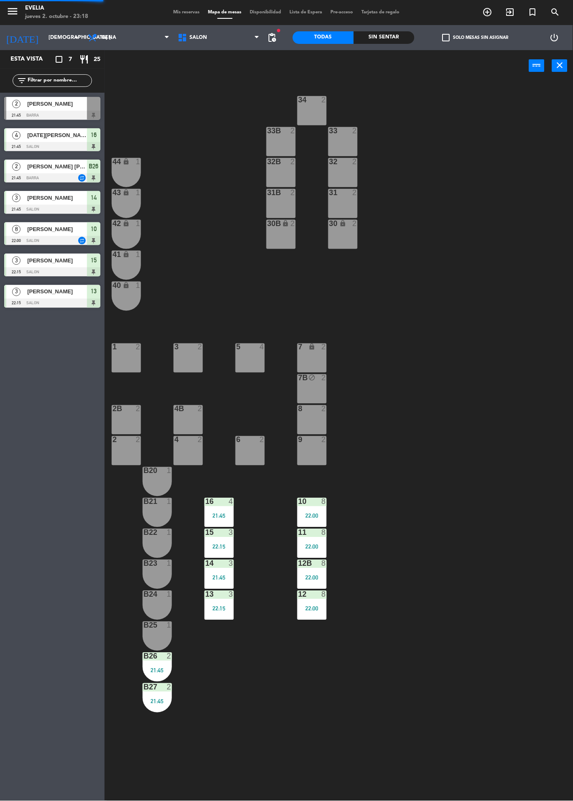
click at [155, 655] on div at bounding box center [157, 657] width 14 height 8
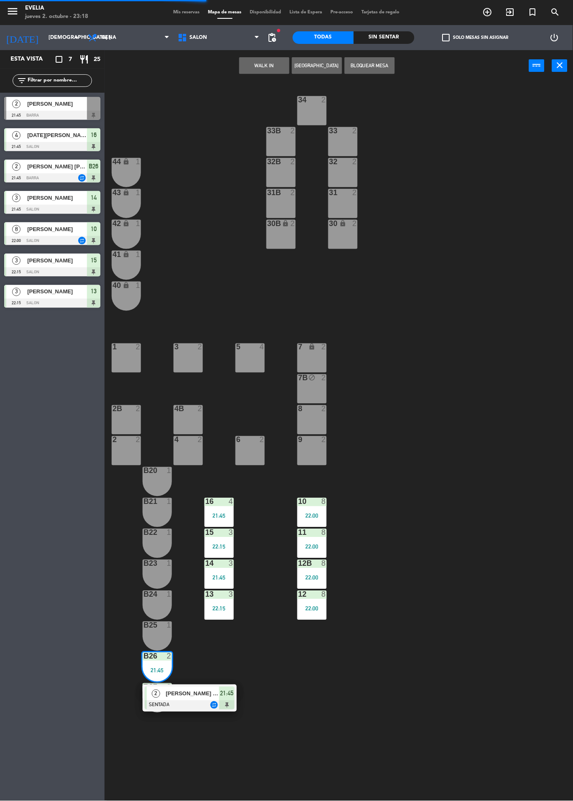
click at [207, 699] on div "[PERSON_NAME] [PERSON_NAME]" at bounding box center [192, 694] width 54 height 14
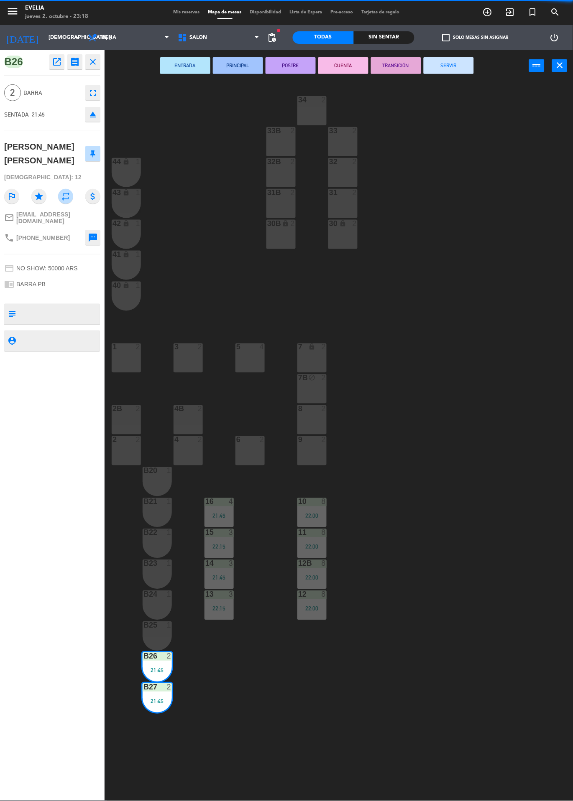
click at [453, 69] on button "SERVIR" at bounding box center [448, 65] width 50 height 17
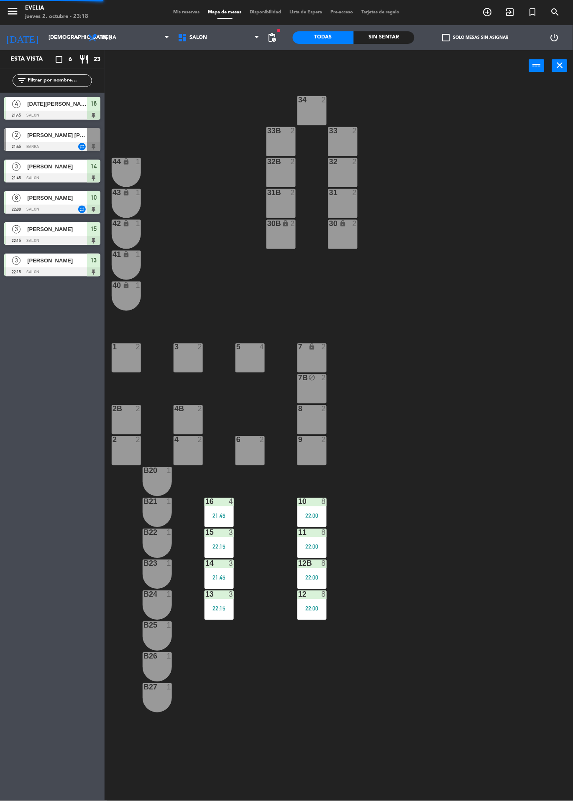
click at [224, 512] on div "16 4 21:45" at bounding box center [218, 512] width 29 height 29
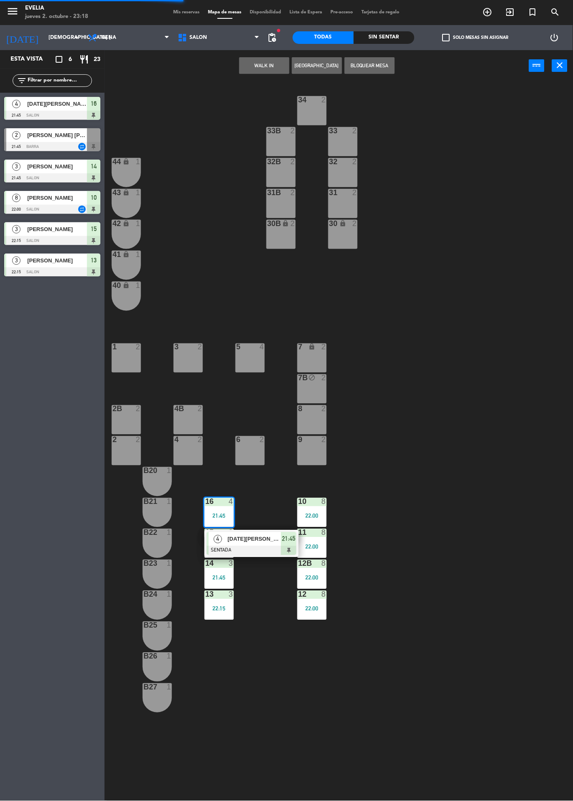
click at [272, 541] on span "[DATE][PERSON_NAME]" at bounding box center [253, 539] width 53 height 9
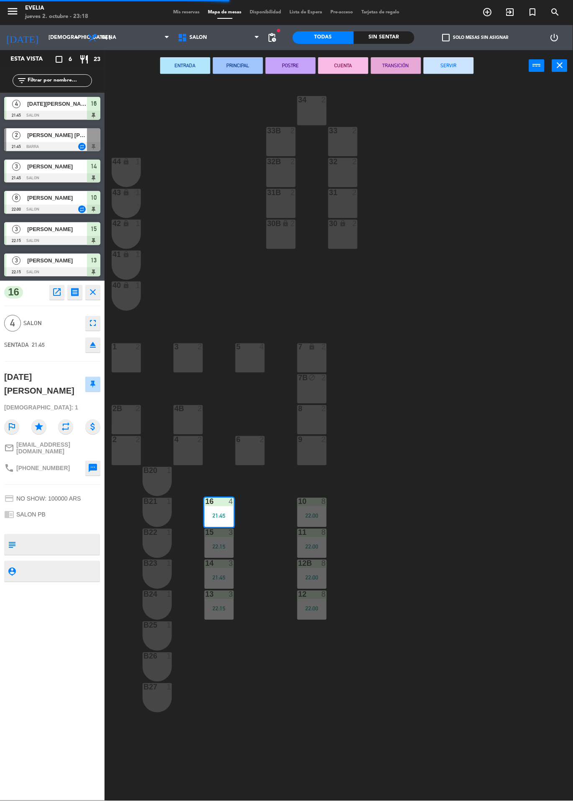
click at [455, 69] on button "SERVIR" at bounding box center [448, 65] width 50 height 17
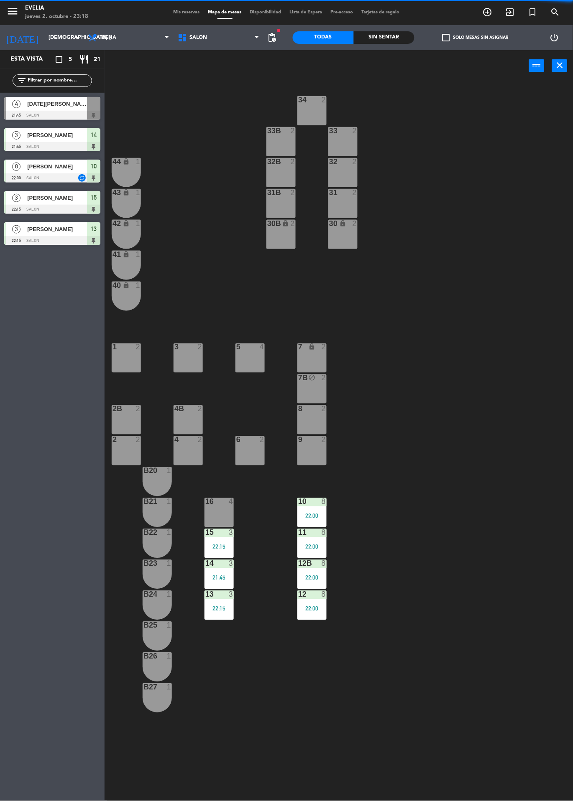
click at [225, 549] on div "22:15" at bounding box center [218, 547] width 29 height 6
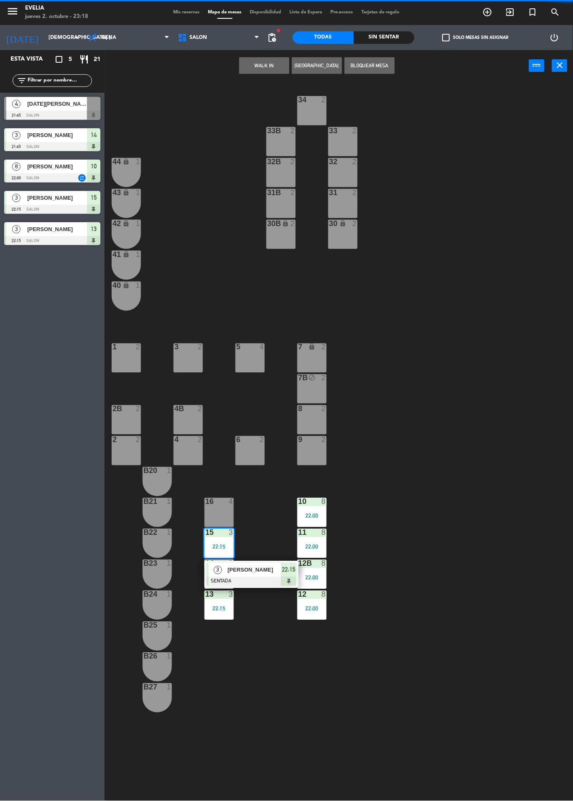
click at [279, 564] on div "[PERSON_NAME]" at bounding box center [254, 570] width 54 height 14
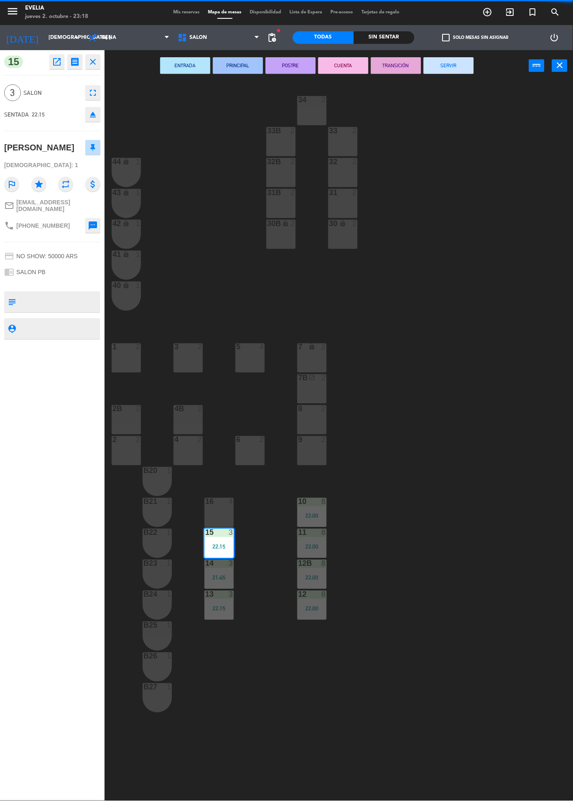
click at [450, 72] on button "SERVIR" at bounding box center [448, 65] width 50 height 17
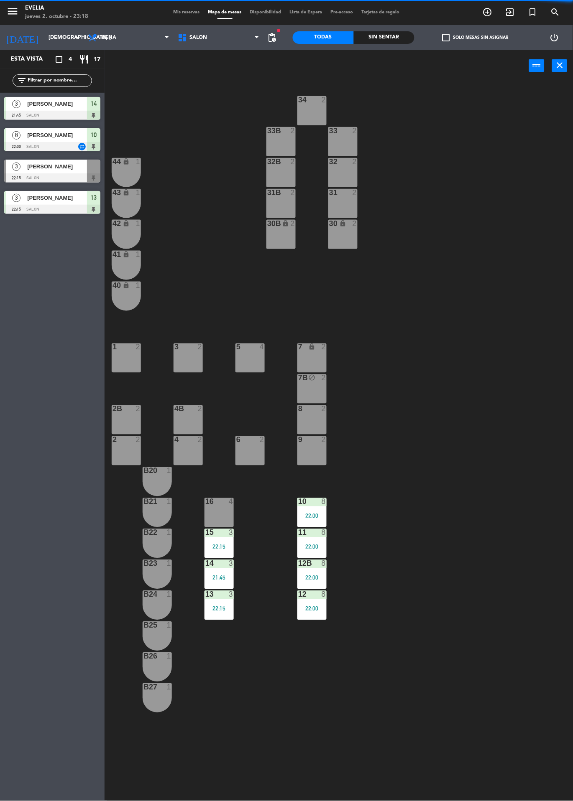
click at [217, 564] on div at bounding box center [219, 564] width 14 height 8
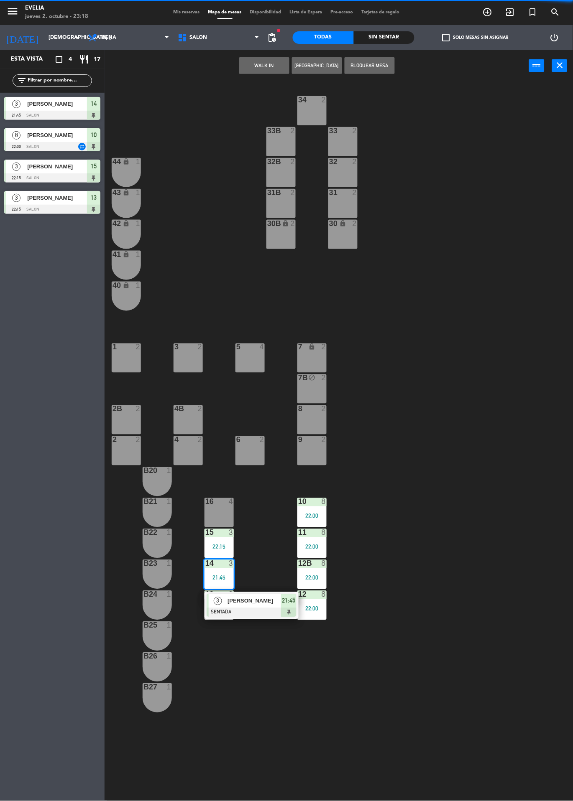
click at [253, 601] on span "[PERSON_NAME]" at bounding box center [253, 601] width 53 height 9
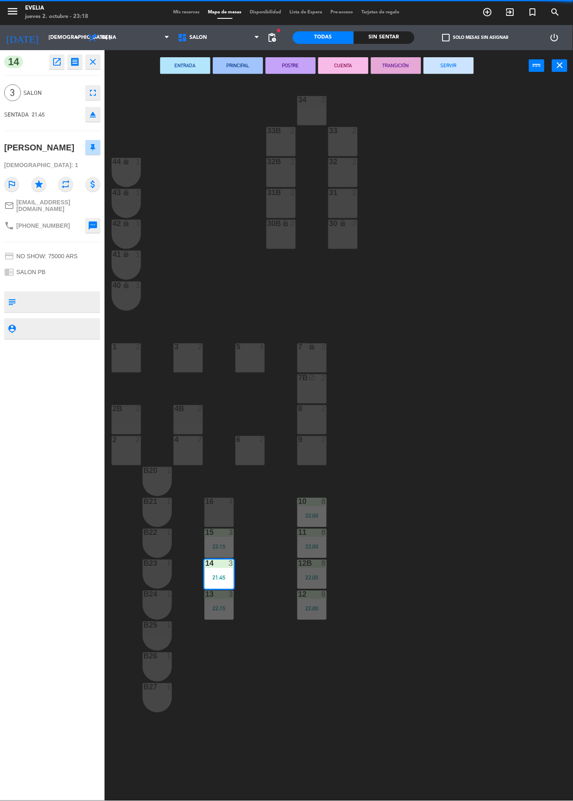
click at [465, 69] on button "SERVIR" at bounding box center [448, 65] width 50 height 17
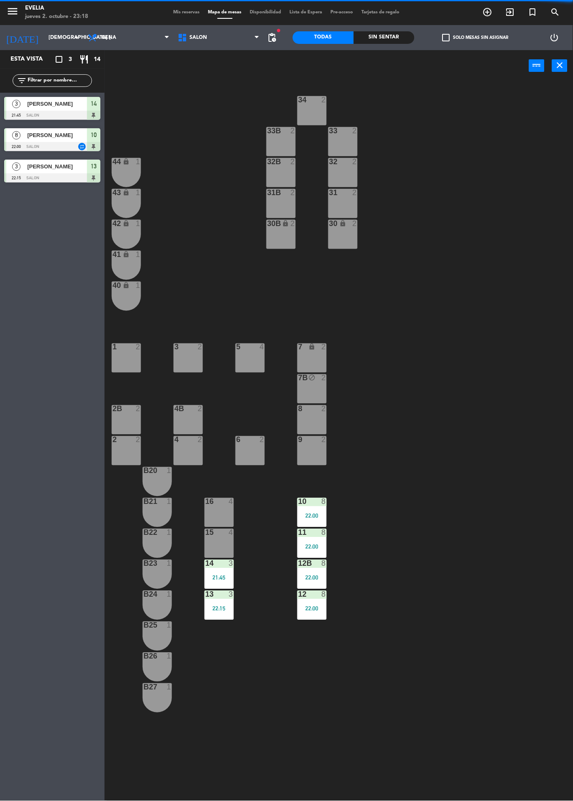
click at [223, 581] on div "21:45" at bounding box center [218, 578] width 29 height 6
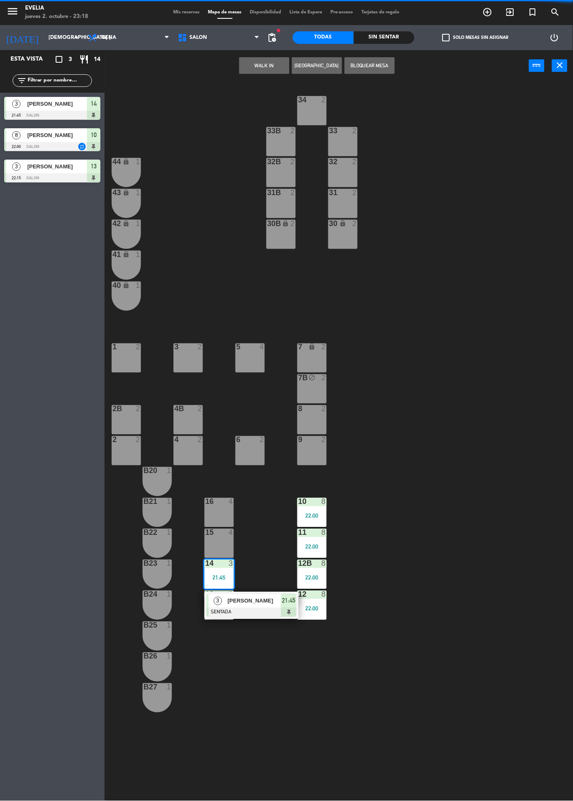
click at [270, 608] on div at bounding box center [251, 612] width 90 height 9
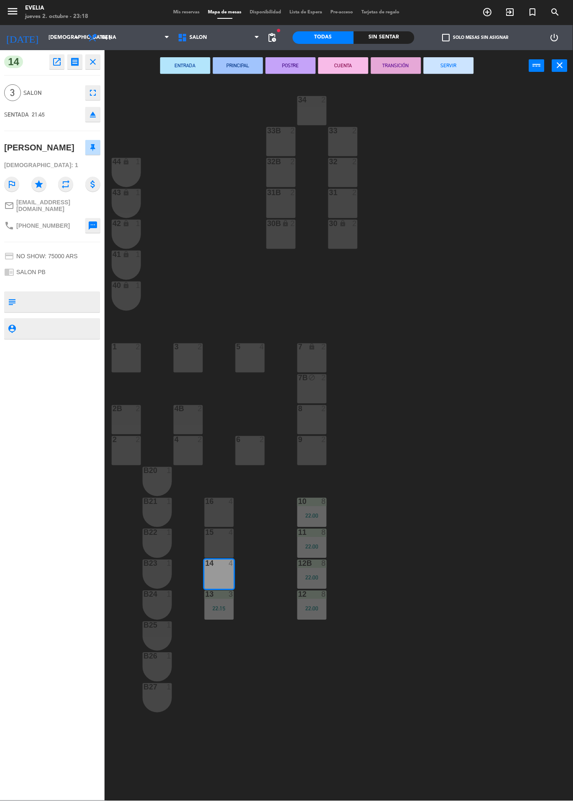
click at [469, 73] on button "SERVIR" at bounding box center [448, 65] width 50 height 17
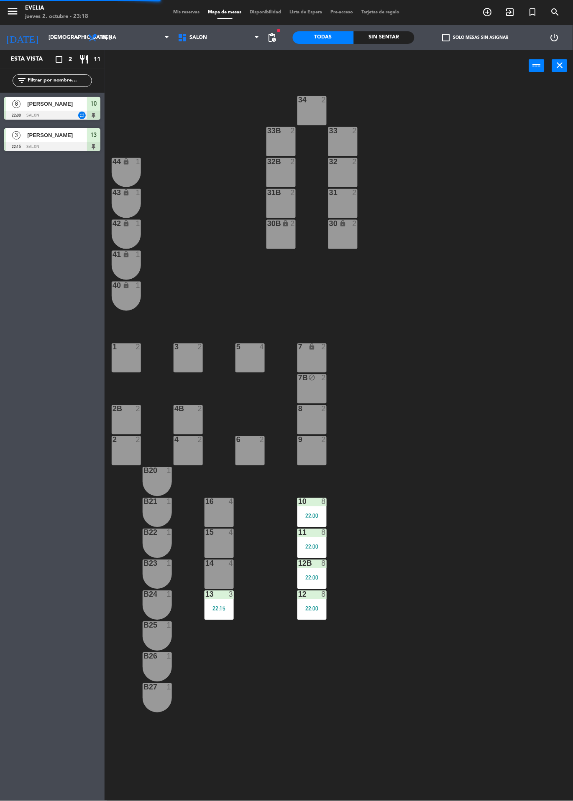
click at [223, 607] on div "22:15" at bounding box center [218, 609] width 29 height 6
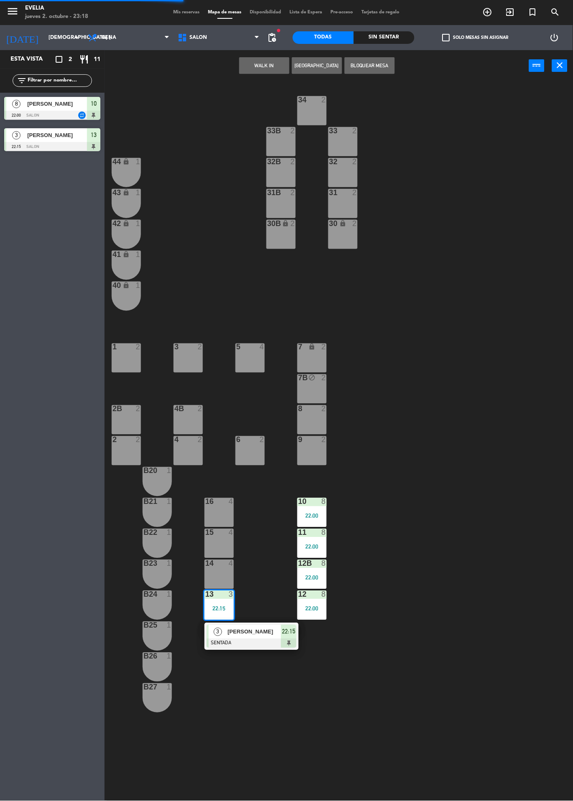
click at [270, 631] on span "[PERSON_NAME]" at bounding box center [253, 632] width 53 height 9
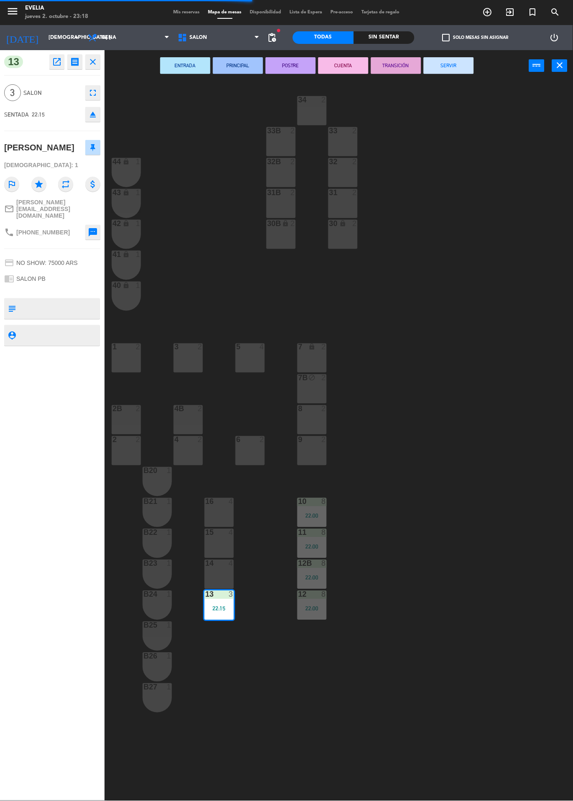
click at [464, 66] on button "SERVIR" at bounding box center [448, 65] width 50 height 17
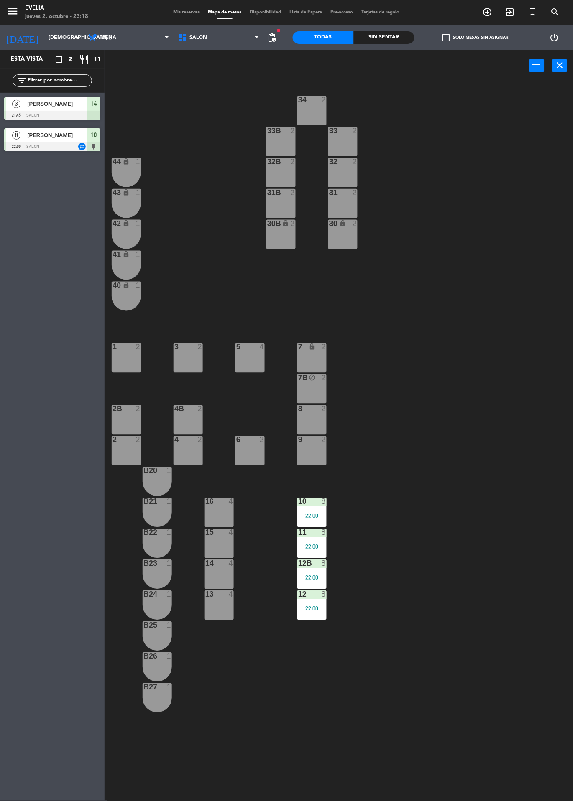
click at [312, 512] on div "10 8 22:00" at bounding box center [311, 512] width 29 height 29
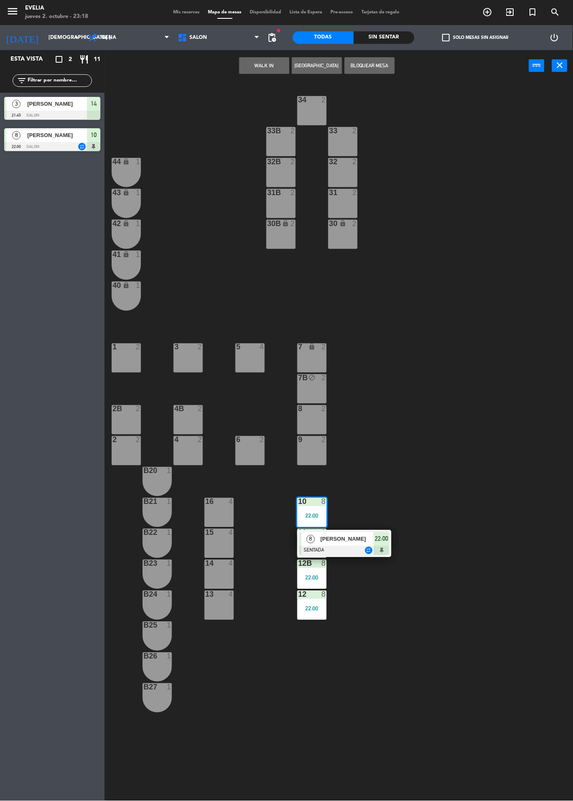
click at [354, 538] on span "[PERSON_NAME]" at bounding box center [346, 539] width 53 height 9
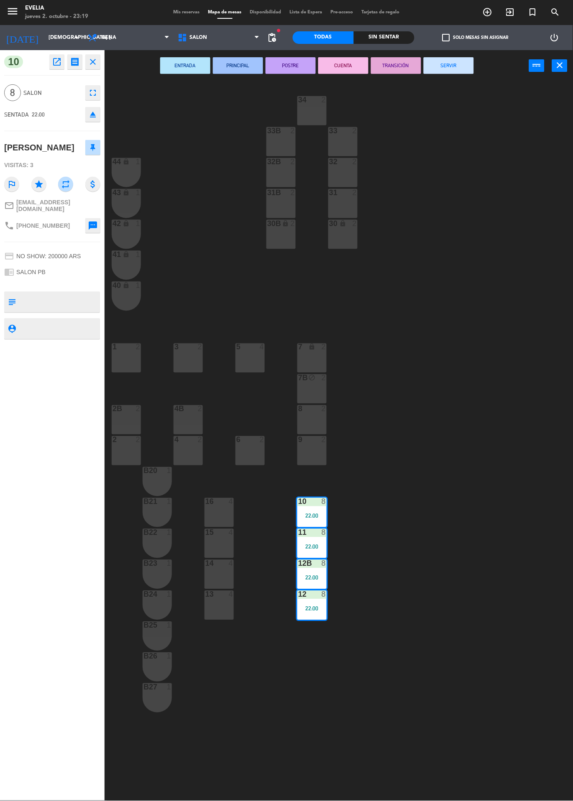
click at [456, 69] on button "SERVIR" at bounding box center [448, 65] width 50 height 17
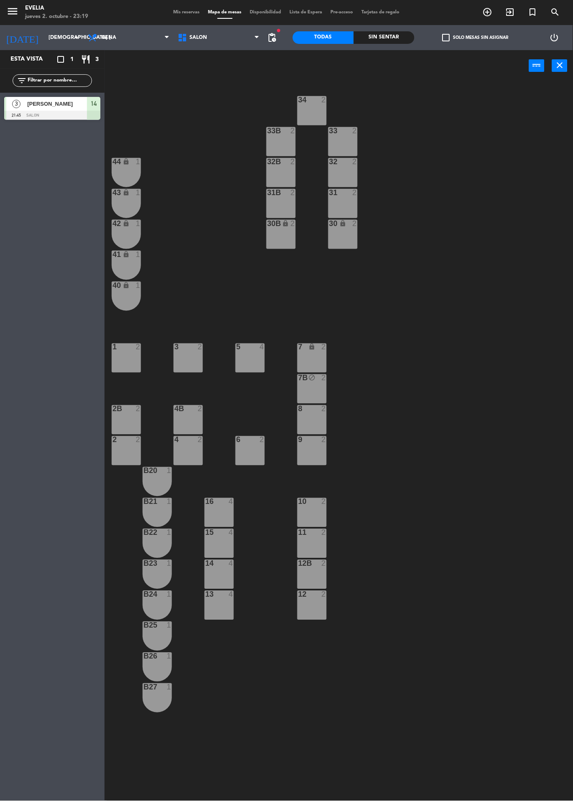
click at [186, 12] on span "Mis reservas" at bounding box center [186, 12] width 35 height 5
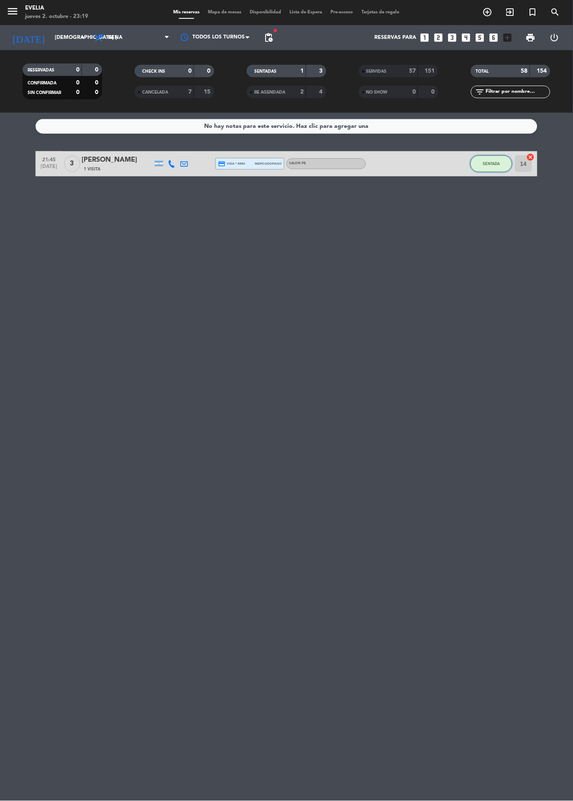
click at [494, 170] on button "SENTADA" at bounding box center [491, 163] width 42 height 17
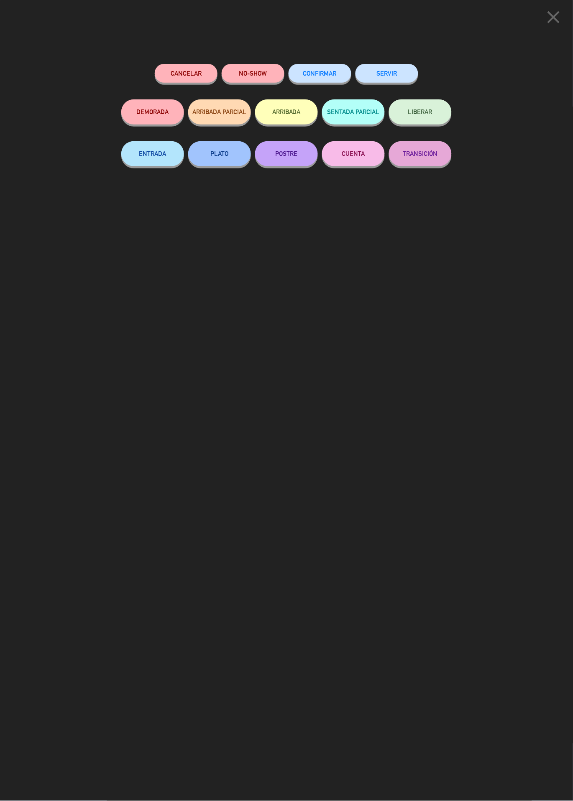
click at [410, 72] on button "SERVIR" at bounding box center [386, 73] width 63 height 19
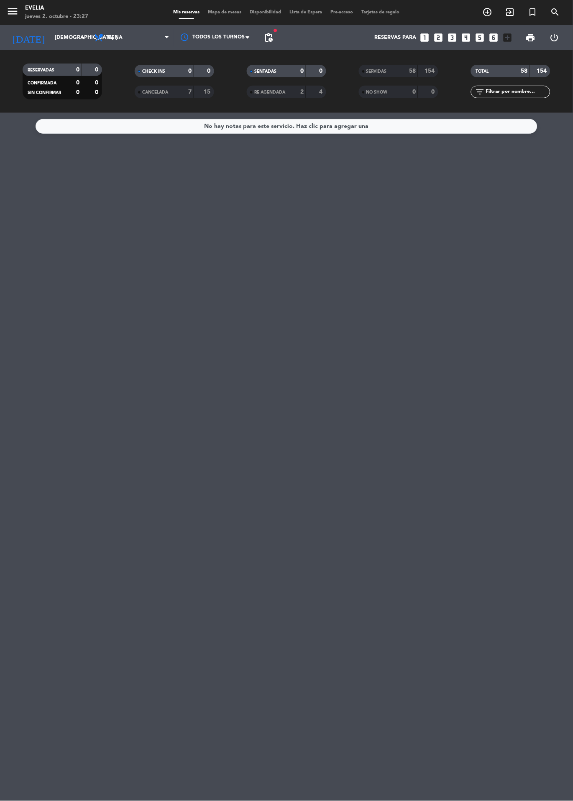
click at [229, 12] on span "Mapa de mesas" at bounding box center [225, 12] width 42 height 5
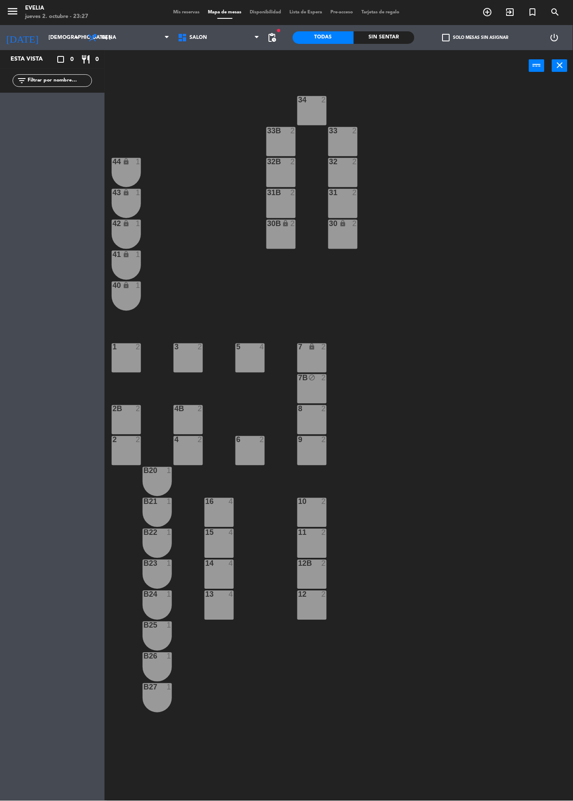
click at [126, 364] on div "1 2" at bounding box center [126, 358] width 29 height 29
click at [253, 70] on button "WALK IN" at bounding box center [264, 65] width 50 height 17
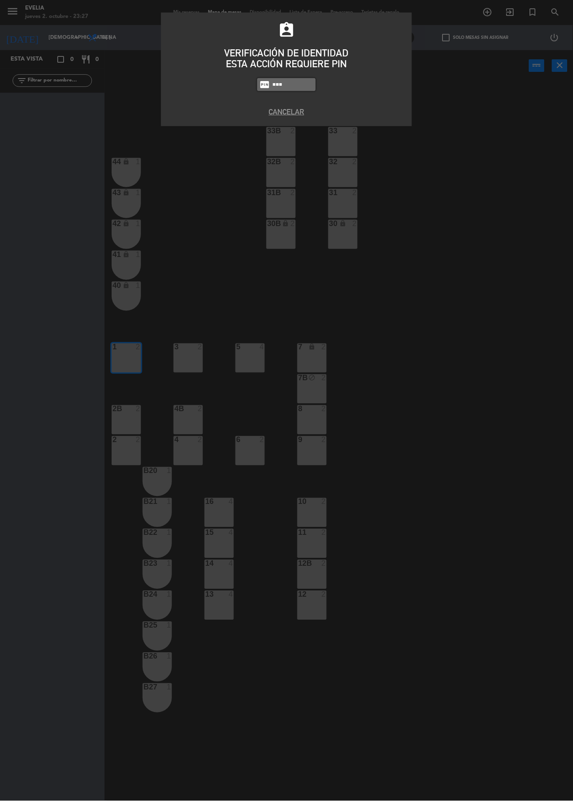
type input "7980"
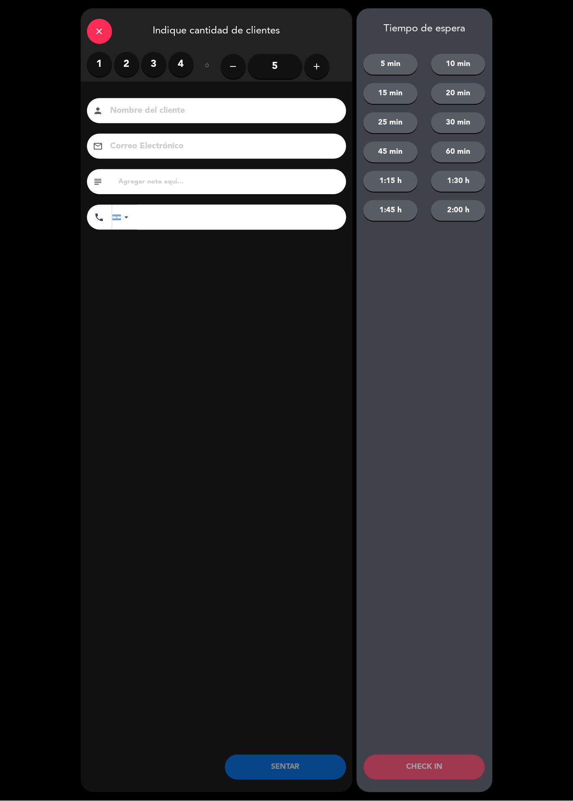
click at [125, 63] on label "2" at bounding box center [126, 64] width 25 height 25
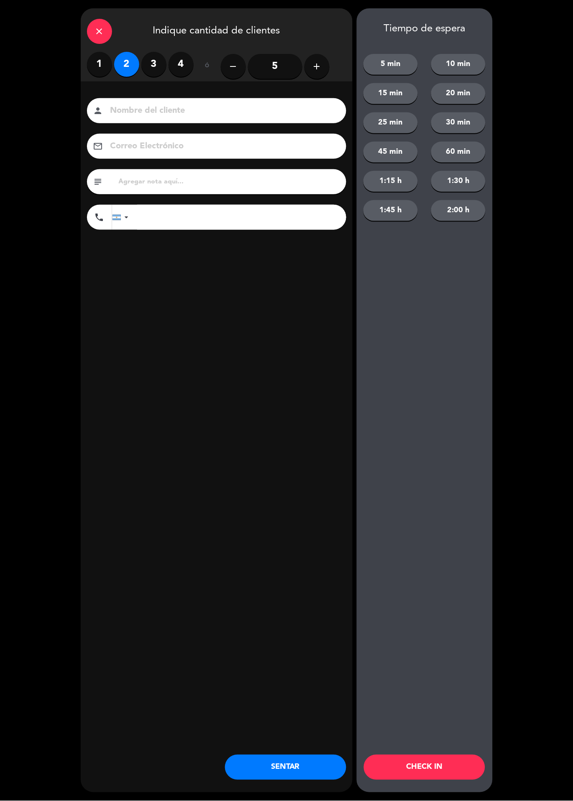
click at [169, 107] on input at bounding box center [222, 111] width 226 height 15
type input "[PERSON_NAME]"
click at [237, 361] on div "close Indique cantidad de clientes 1 2 3 4 ó remove 5 add Nombre del cliente pe…" at bounding box center [217, 400] width 272 height 784
click at [282, 759] on button "SENTAR" at bounding box center [285, 767] width 121 height 25
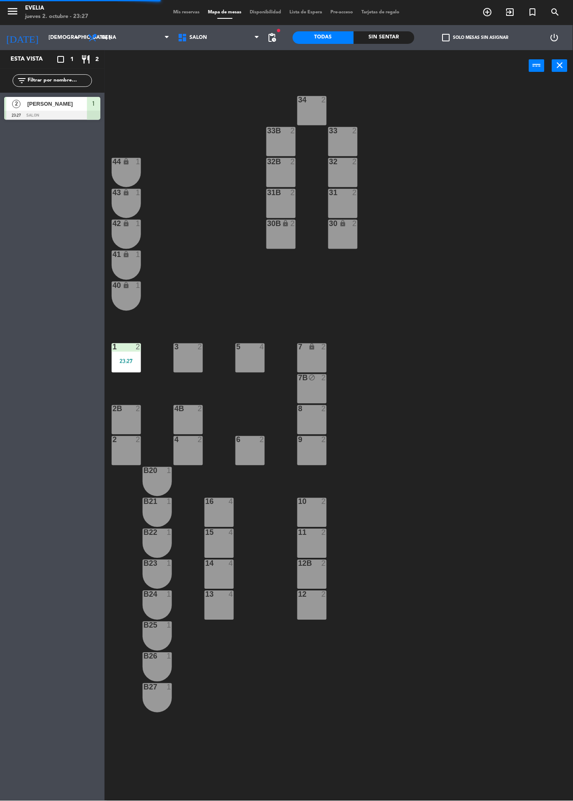
click at [132, 361] on div "23:27" at bounding box center [126, 362] width 29 height 6
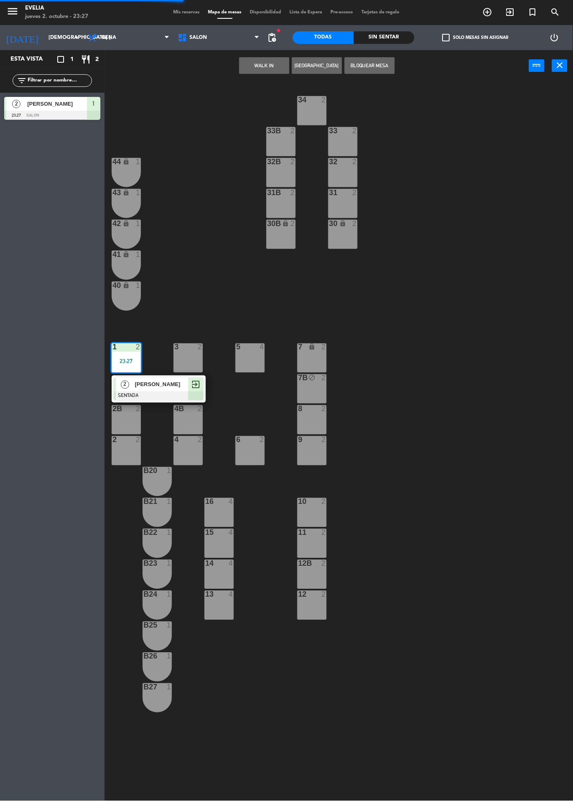
click at [173, 392] on div at bounding box center [159, 396] width 90 height 9
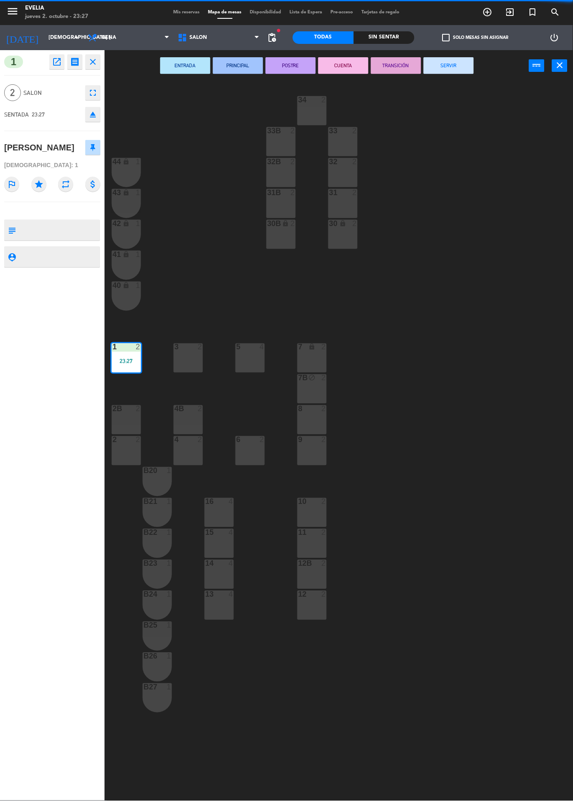
click at [449, 73] on button "SERVIR" at bounding box center [448, 65] width 50 height 17
